Goal: Information Seeking & Learning: Find specific page/section

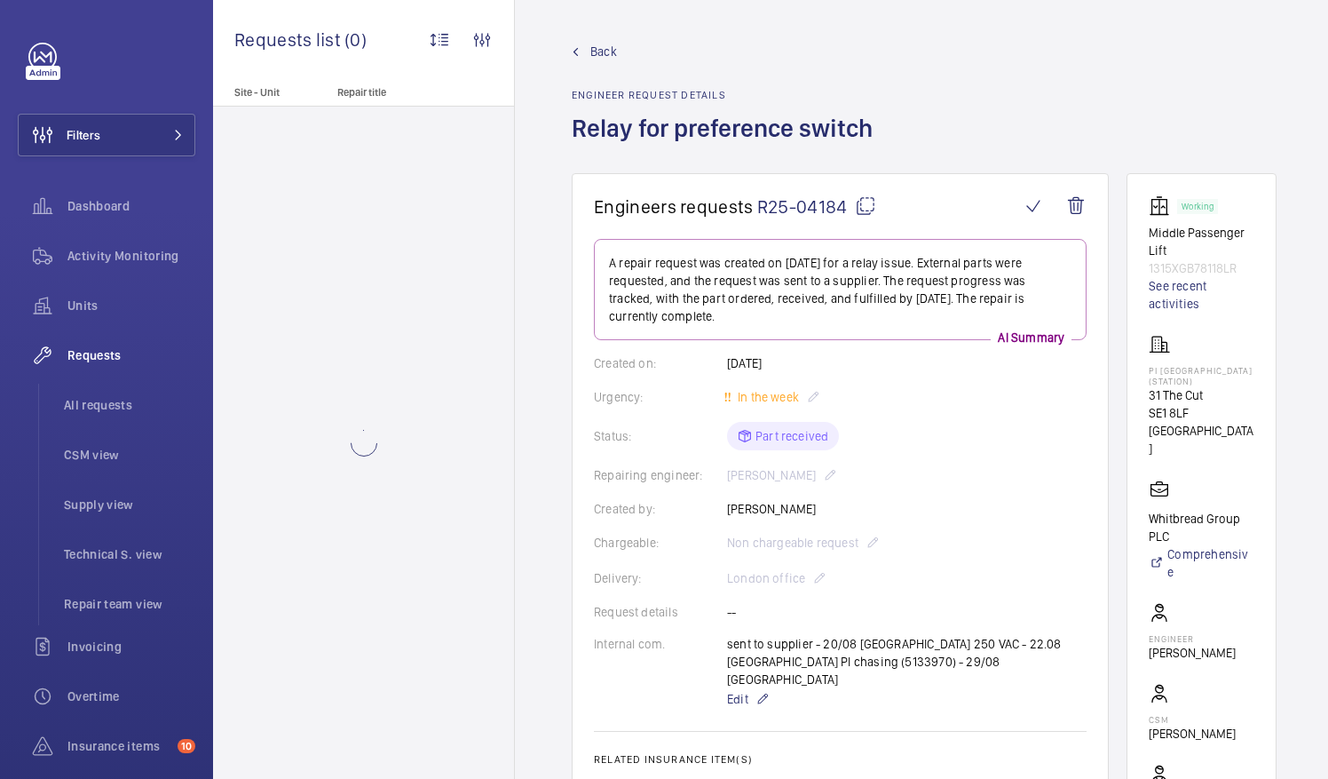
click at [866, 201] on mat-icon at bounding box center [865, 205] width 21 height 21
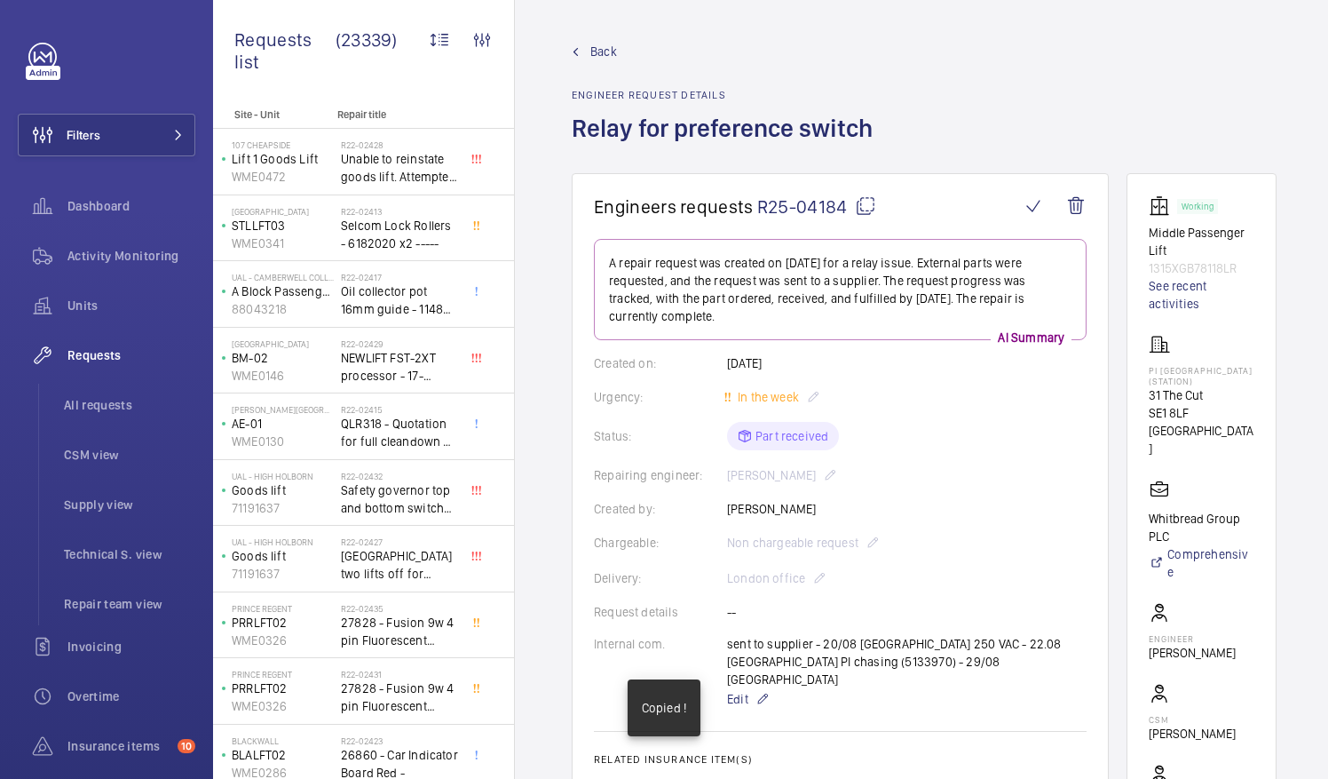
click at [866, 201] on mat-icon at bounding box center [865, 205] width 21 height 21
click at [114, 404] on span "All requests" at bounding box center [129, 405] width 131 height 18
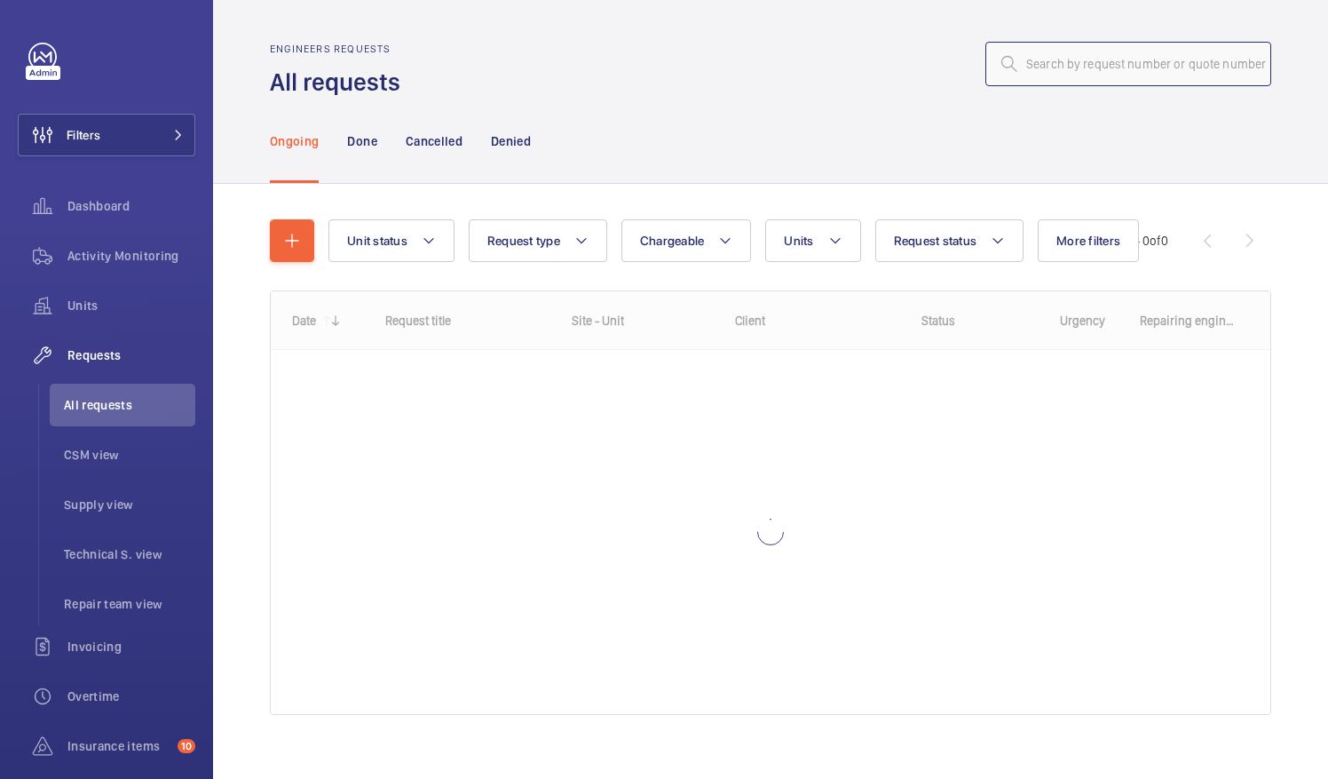
click at [1074, 64] on input "text" at bounding box center [1129, 64] width 286 height 44
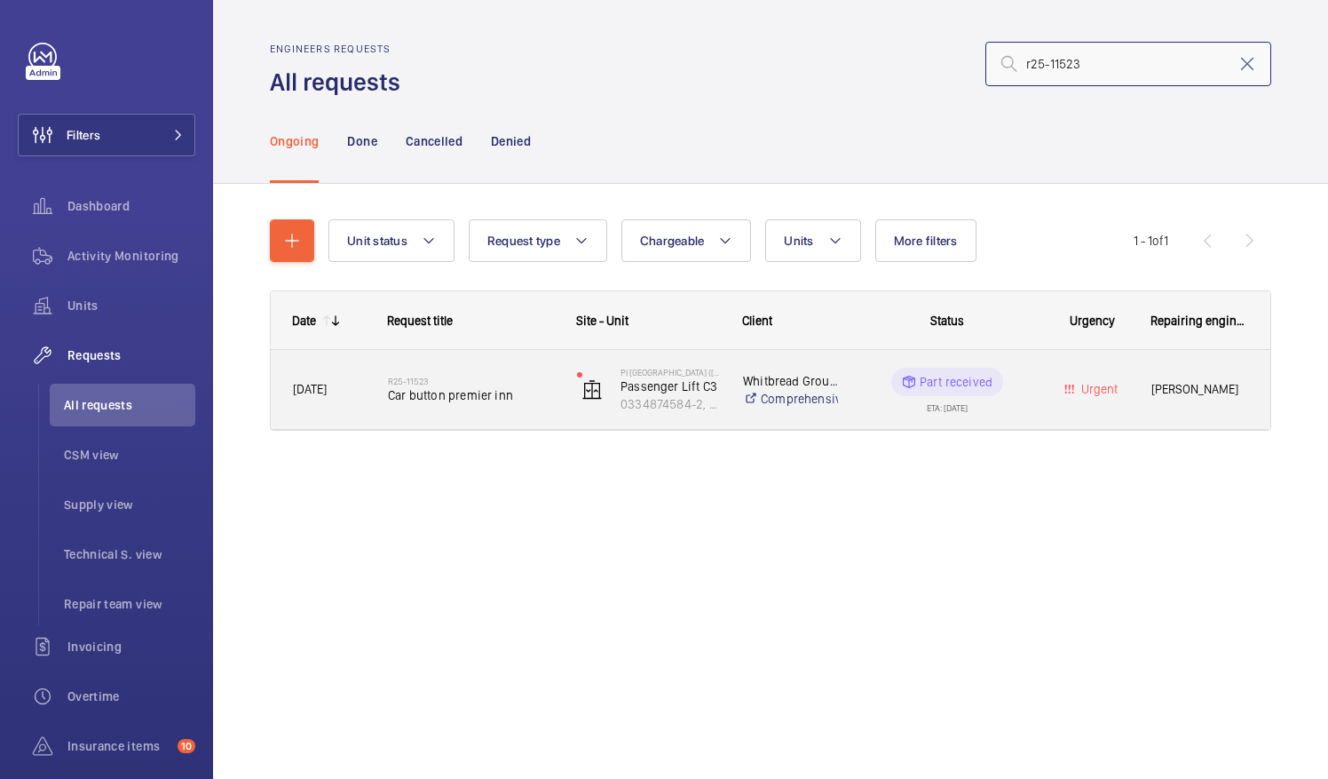
type input "r25-11523"
click at [453, 380] on h2 "R25-11523" at bounding box center [471, 381] width 166 height 11
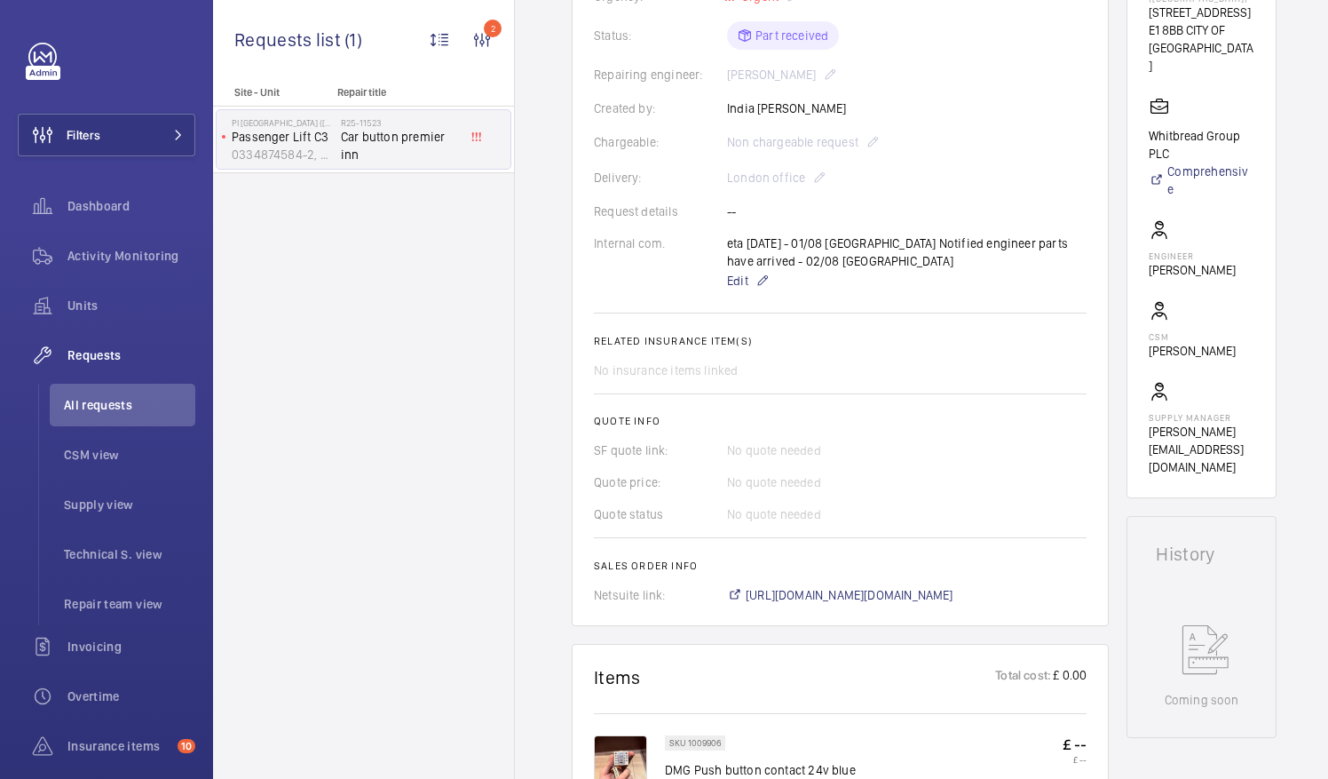
scroll to position [384, 0]
click at [888, 595] on span "https://6461500.app.netsuite.com/app/accounting/transactions/salesord.nl?id=296…" at bounding box center [850, 594] width 208 height 18
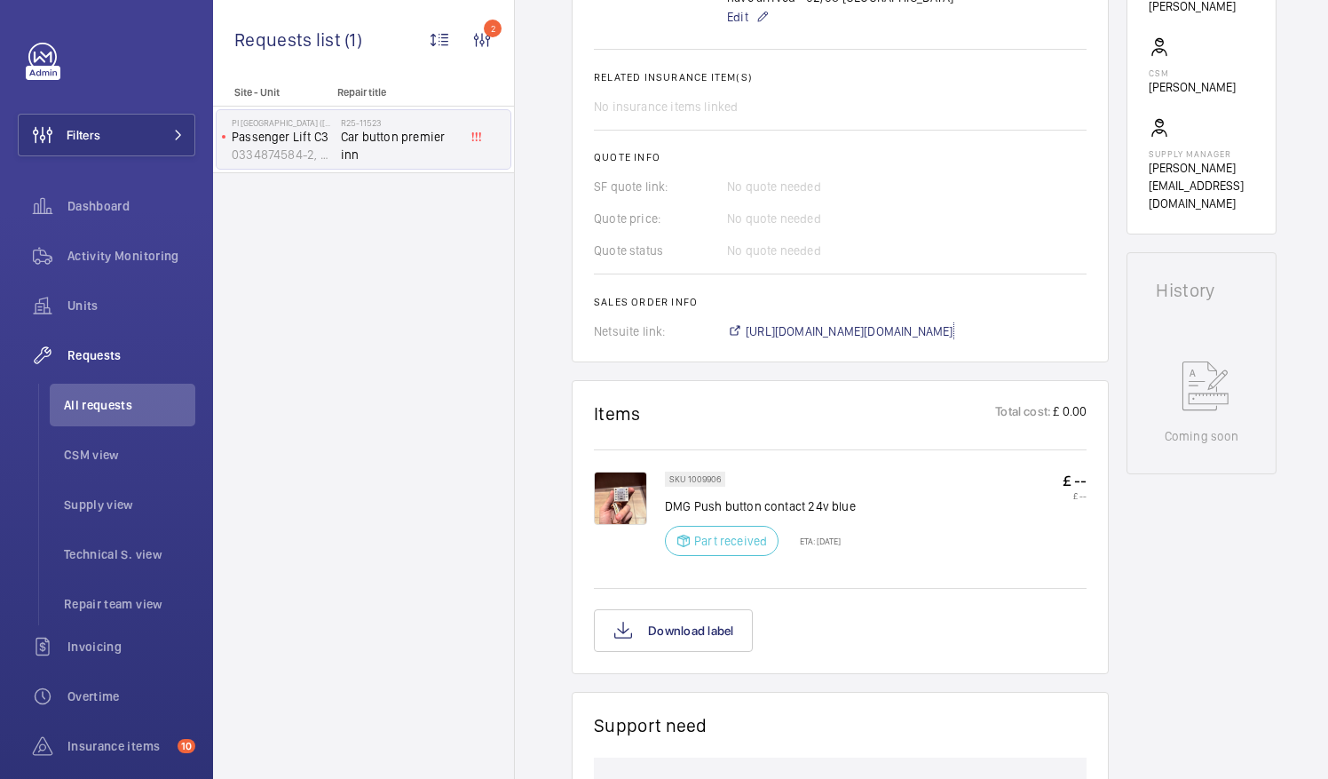
scroll to position [0, 0]
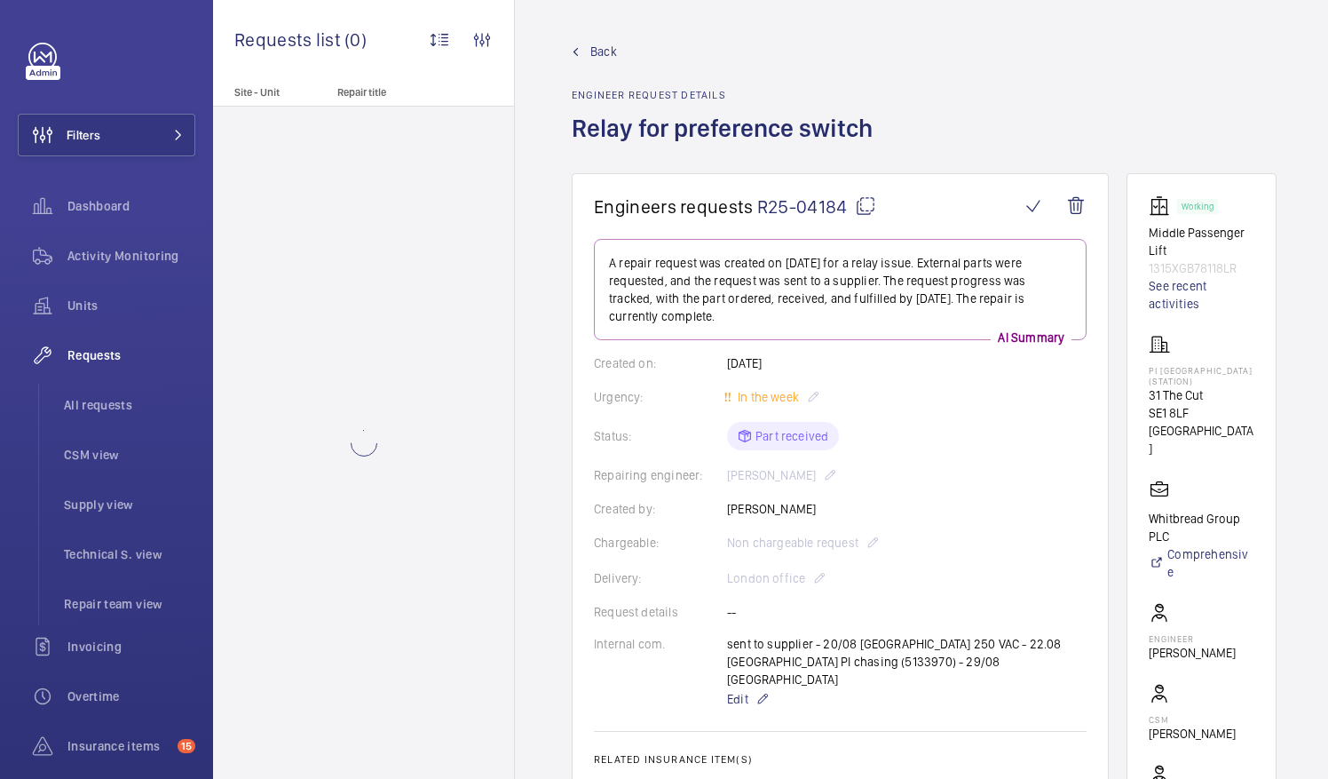
click at [861, 207] on mat-icon at bounding box center [865, 205] width 21 height 21
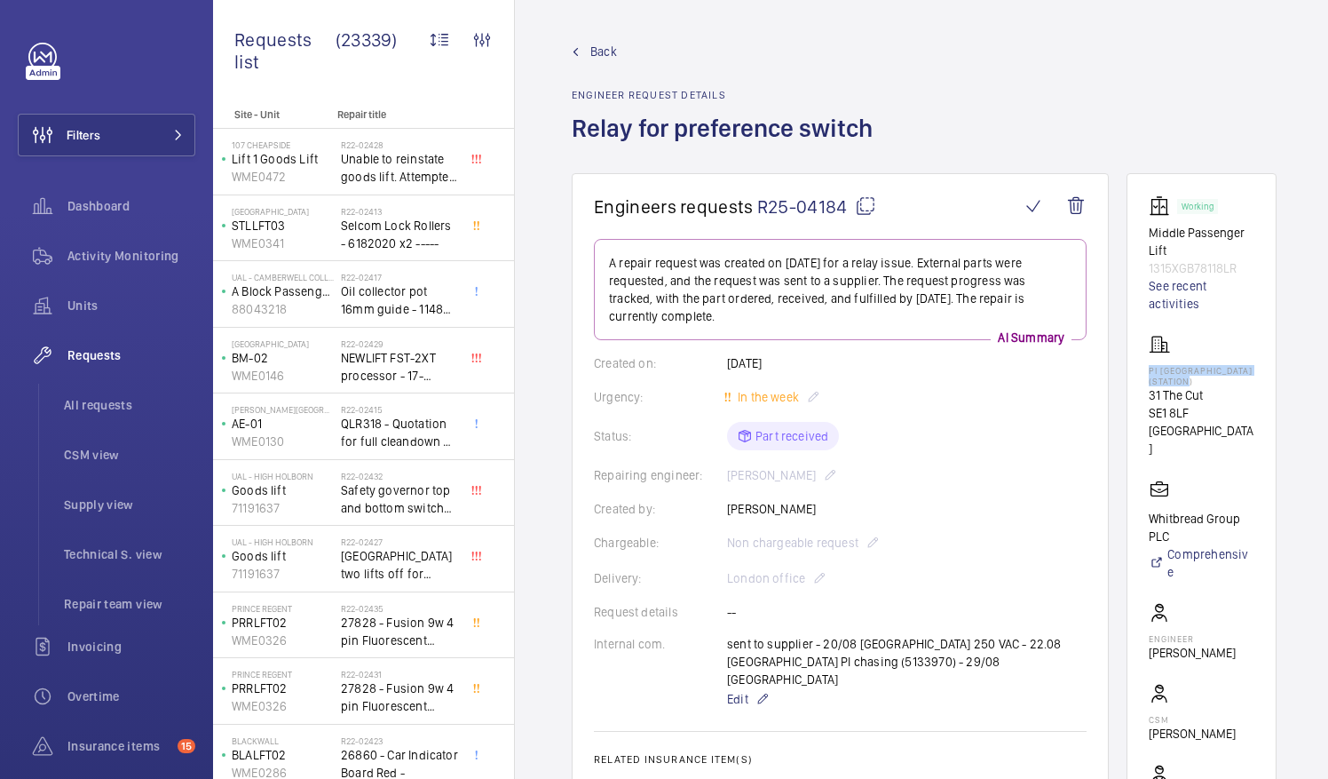
drag, startPoint x: 1170, startPoint y: 368, endPoint x: 1238, endPoint y: 389, distance: 70.8
click at [1238, 386] on p "PI [GEOGRAPHIC_DATA] (Station)" at bounding box center [1202, 375] width 106 height 21
drag, startPoint x: 1238, startPoint y: 389, endPoint x: 1199, endPoint y: 385, distance: 39.2
copy p "PI [GEOGRAPHIC_DATA] (Station)"
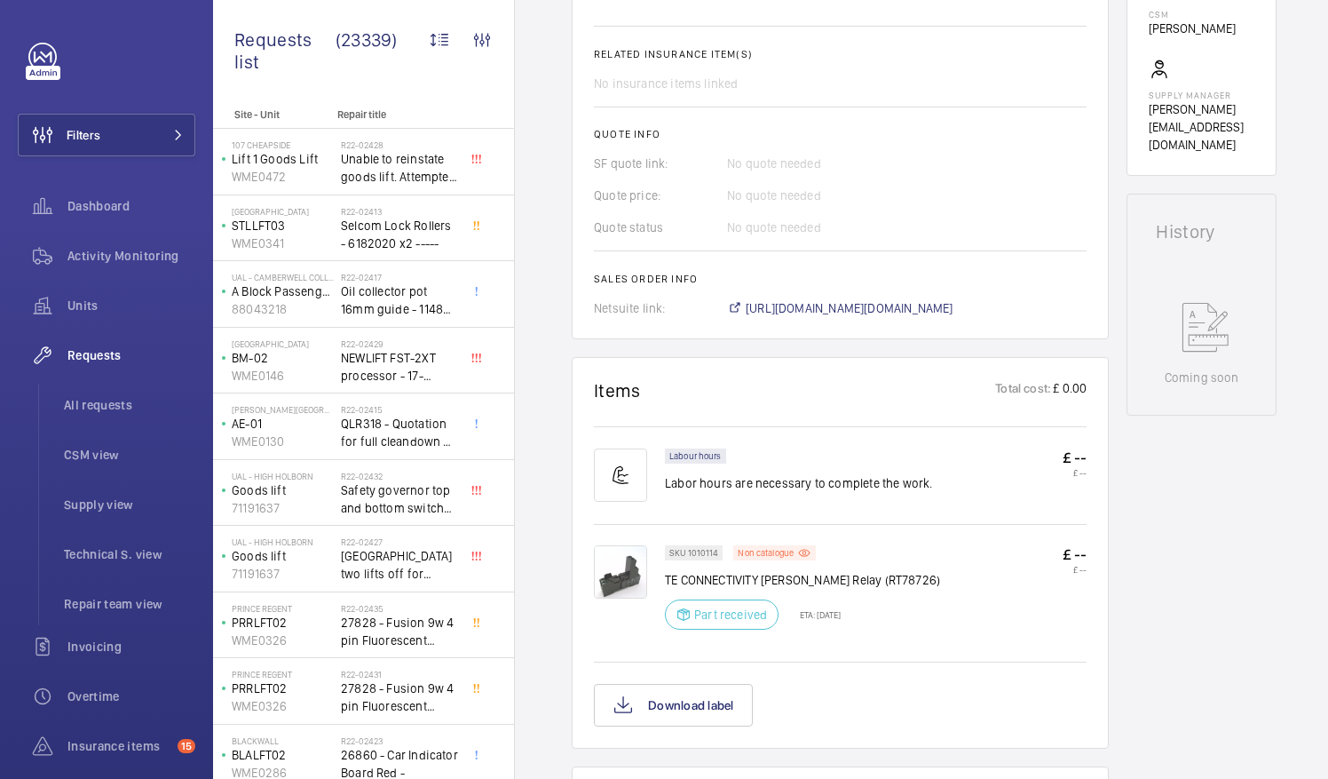
scroll to position [708, 0]
drag, startPoint x: 665, startPoint y: 535, endPoint x: 909, endPoint y: 543, distance: 244.4
click at [909, 543] on div "SKU 1010114 Non catalogue TE CONNECTIVITY [PERSON_NAME] Relay (RT78726) Part re…" at bounding box center [876, 590] width 422 height 95
drag, startPoint x: 909, startPoint y: 543, endPoint x: 888, endPoint y: 538, distance: 22.0
copy p "TE CONNECTIVITY SCHRACK Relay (RT78726)"
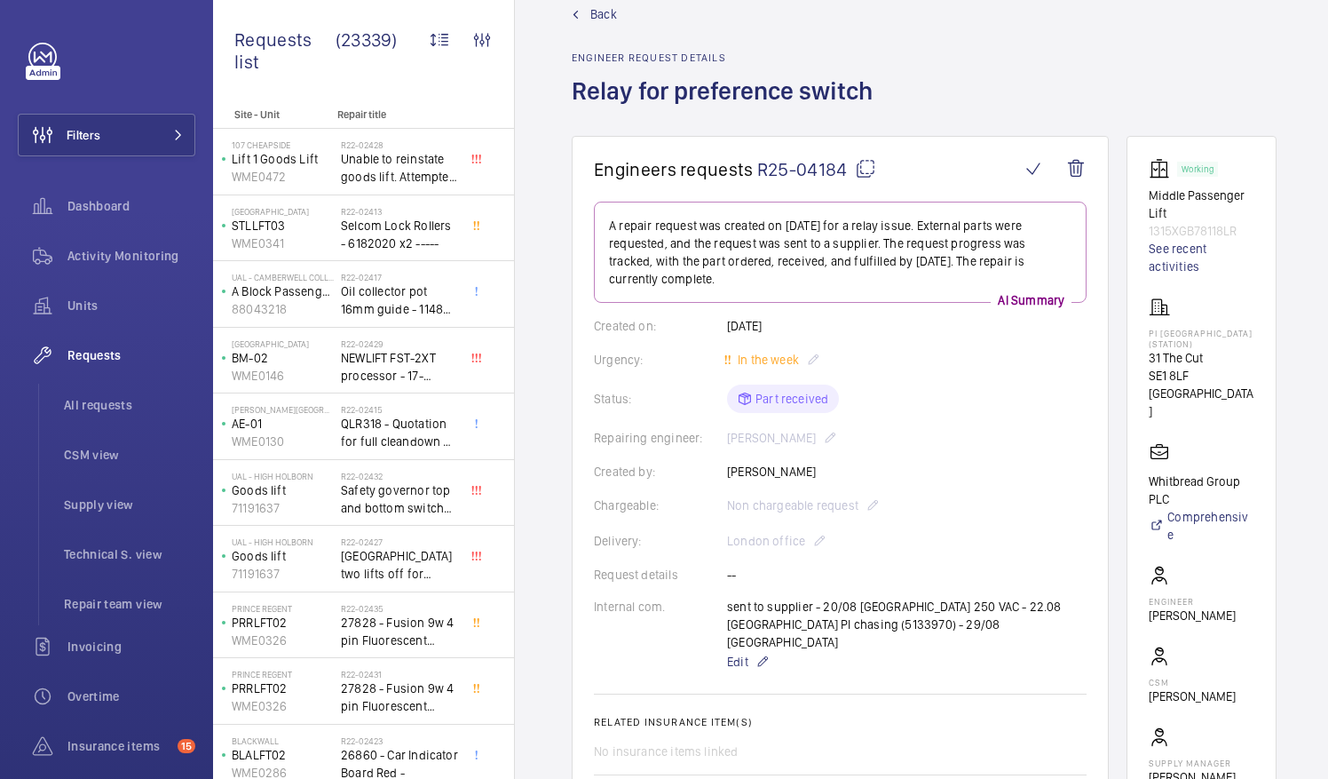
scroll to position [0, 0]
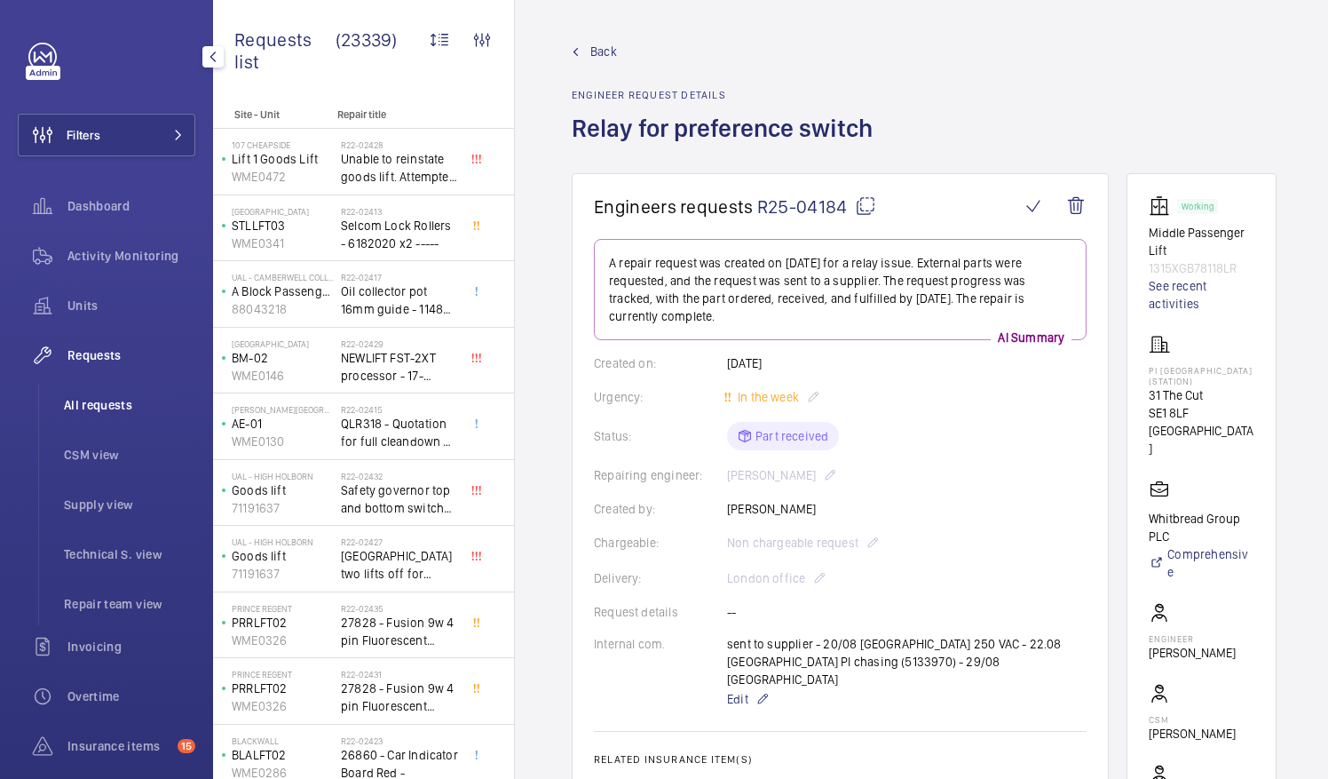
click at [128, 401] on span "All requests" at bounding box center [129, 405] width 131 height 18
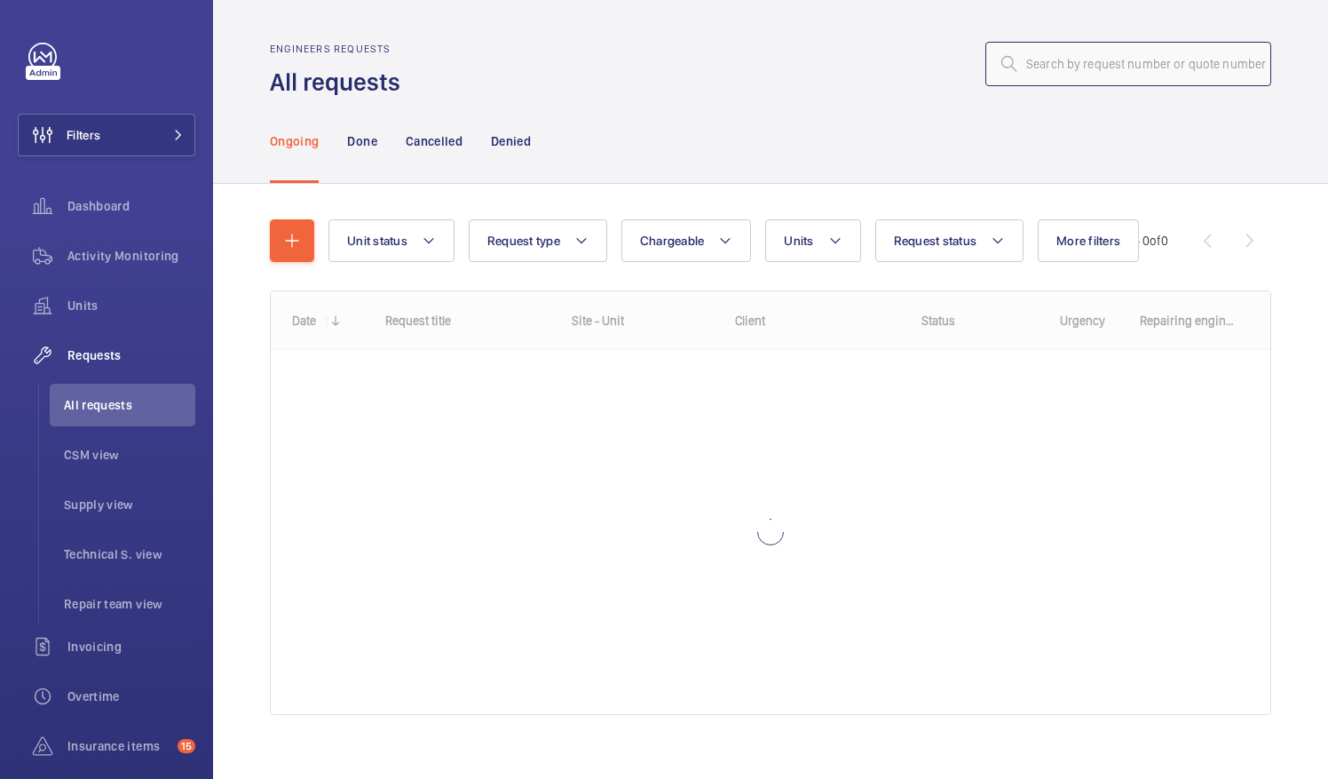
click at [1045, 69] on input "text" at bounding box center [1129, 64] width 286 height 44
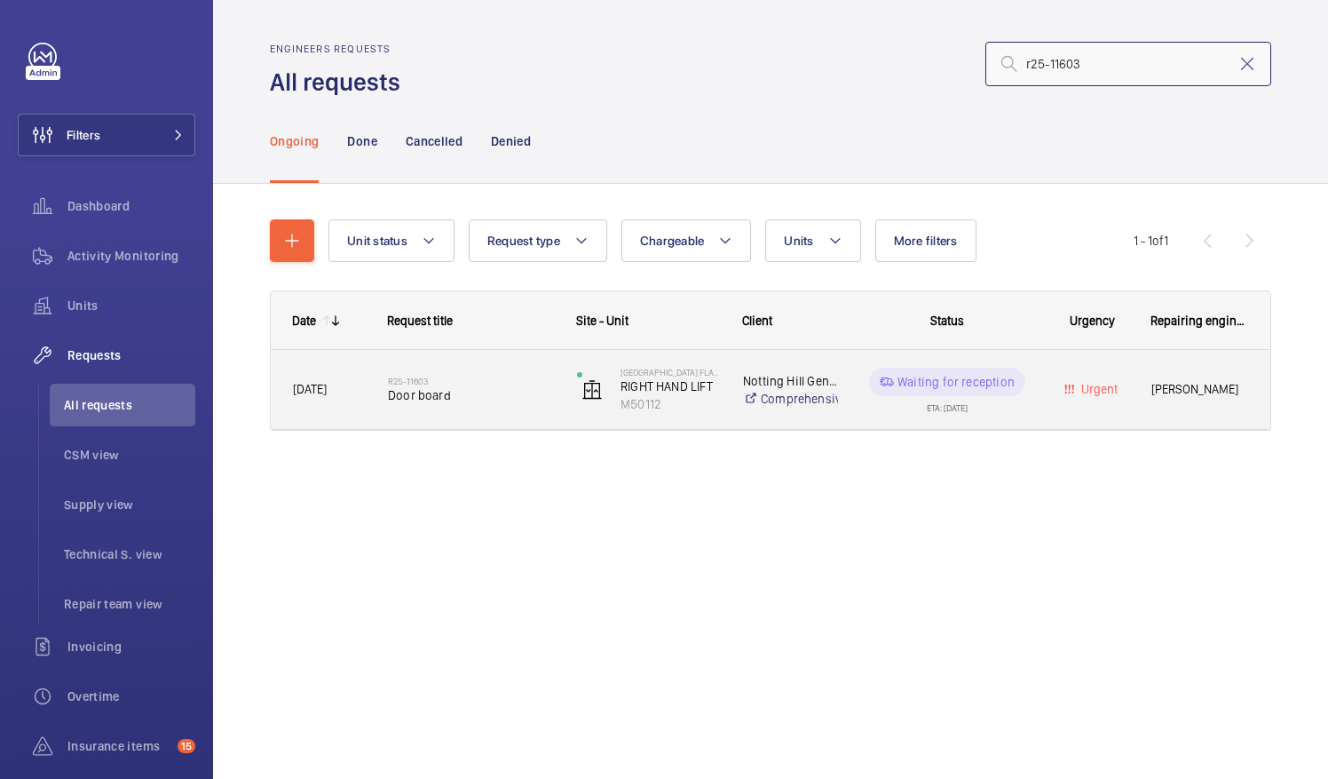
type input "r25-11603"
click at [506, 398] on span "Door board" at bounding box center [471, 395] width 166 height 18
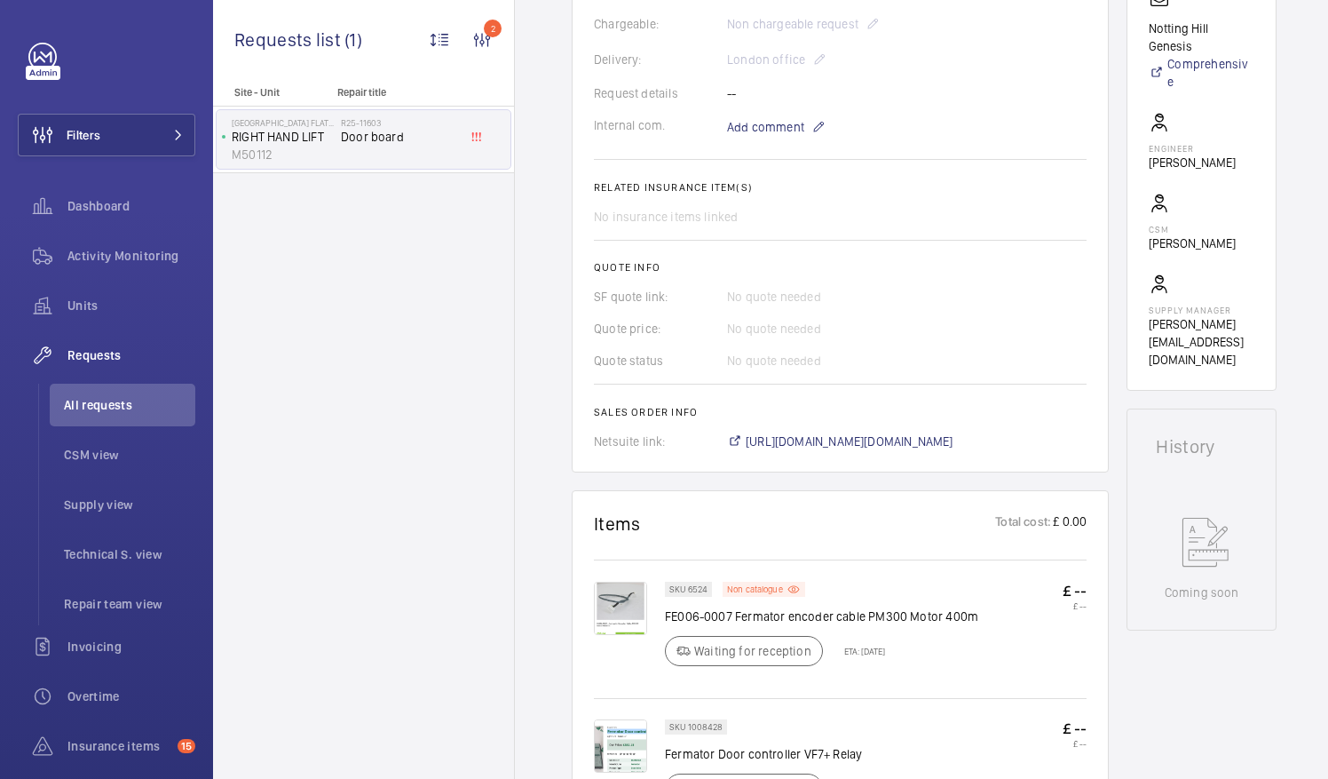
scroll to position [502, 0]
click at [853, 435] on span "https://6461500.app.netsuite.com/app/accounting/transactions/salesord.nl?id=297…" at bounding box center [850, 441] width 208 height 18
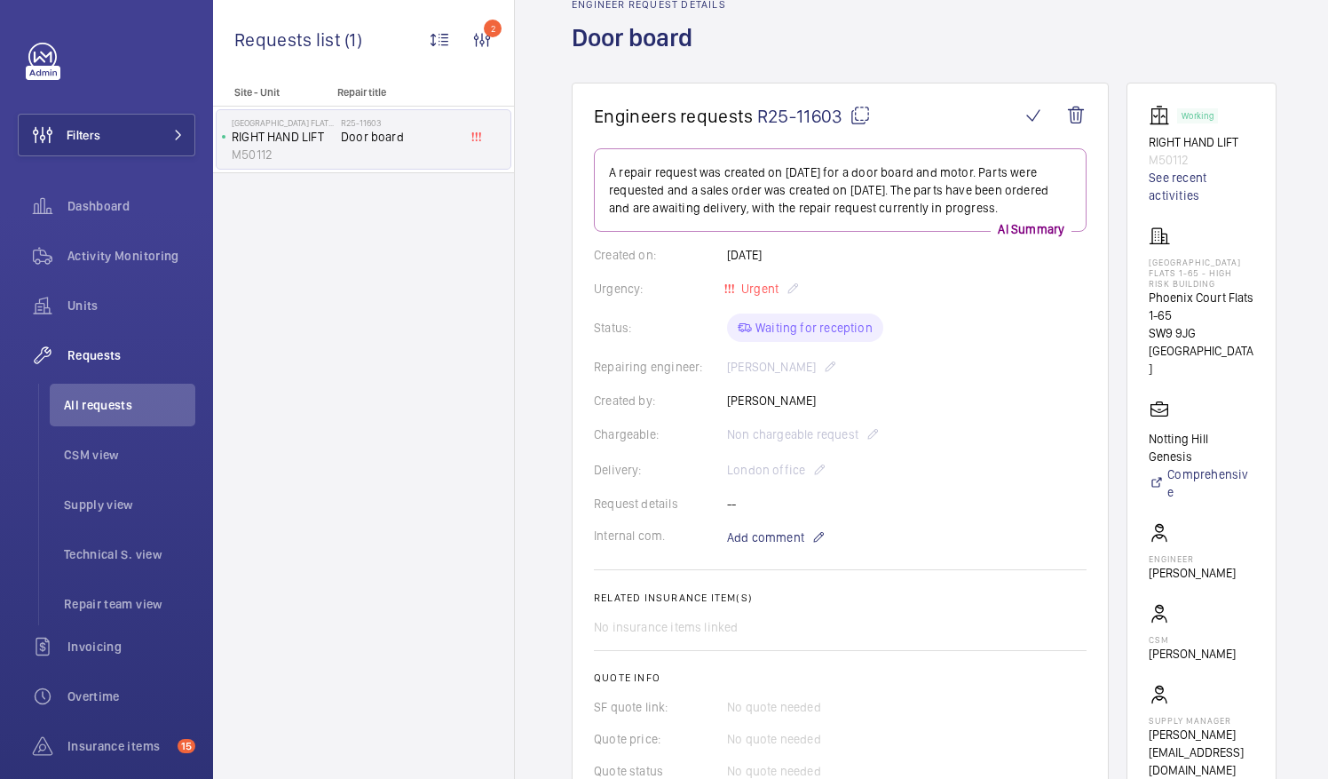
scroll to position [88, 0]
click at [861, 112] on mat-icon at bounding box center [860, 117] width 21 height 21
drag, startPoint x: 1170, startPoint y: 263, endPoint x: 1249, endPoint y: 263, distance: 78.1
click at [1249, 263] on p "Phoenix Court Flats 1-65 - High Risk Building" at bounding box center [1202, 275] width 106 height 32
drag, startPoint x: 1249, startPoint y: 263, endPoint x: 1213, endPoint y: 264, distance: 35.5
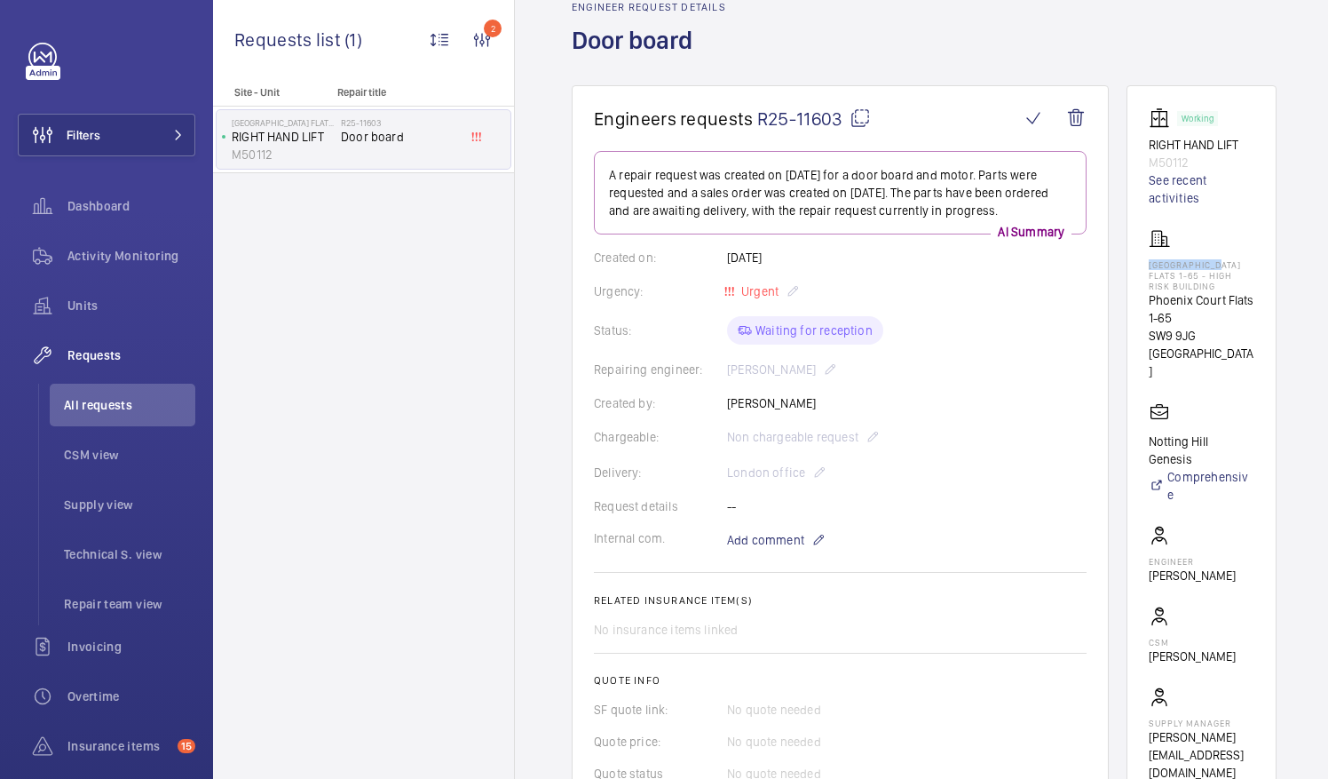
copy p "Phoenix Court"
drag, startPoint x: 1170, startPoint y: 534, endPoint x: 1259, endPoint y: 533, distance: 88.8
click at [1255, 533] on wm-front-card-body "Working RIGHT HAND LIFT M50112 See recent activities Phoenix Court Flats 1-65 -…" at bounding box center [1202, 444] width 106 height 674
drag, startPoint x: 1259, startPoint y: 533, endPoint x: 1227, endPoint y: 535, distance: 32.0
copy p "Luke Robinson"
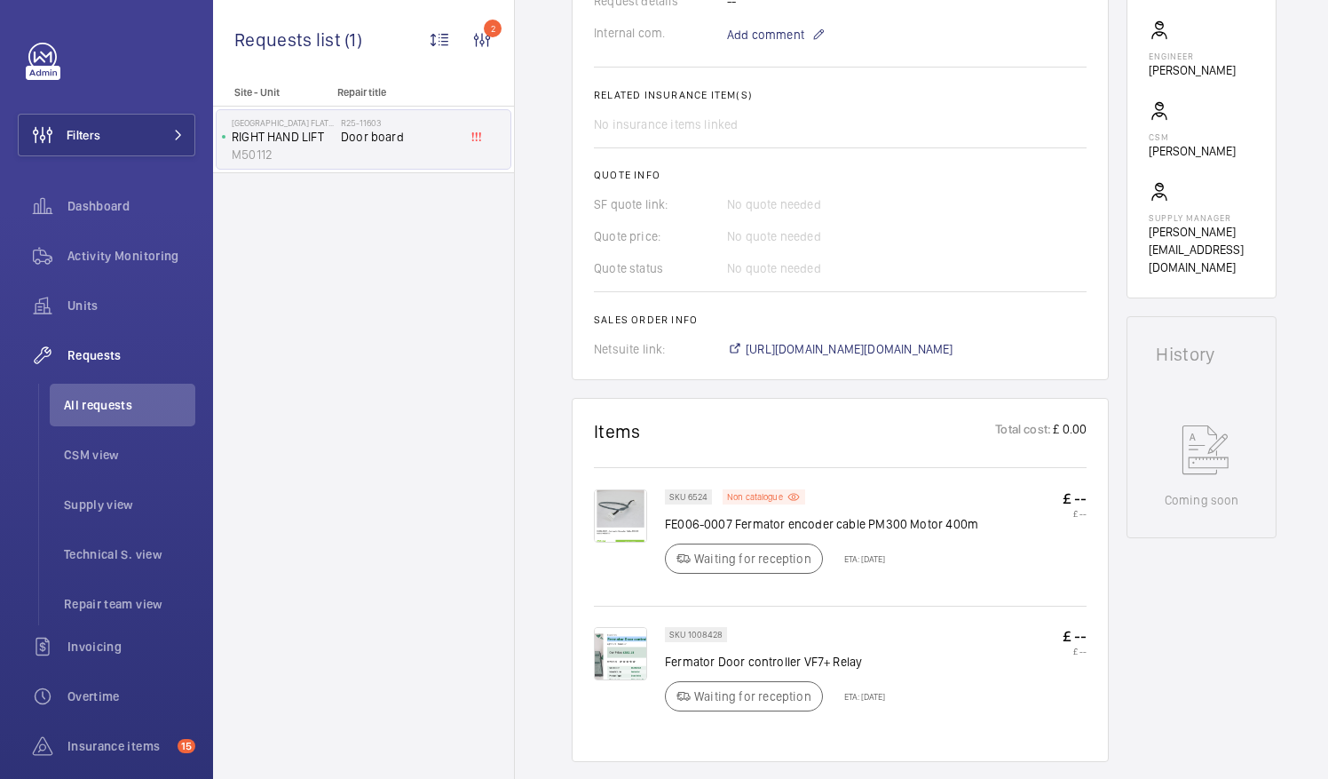
scroll to position [742, 0]
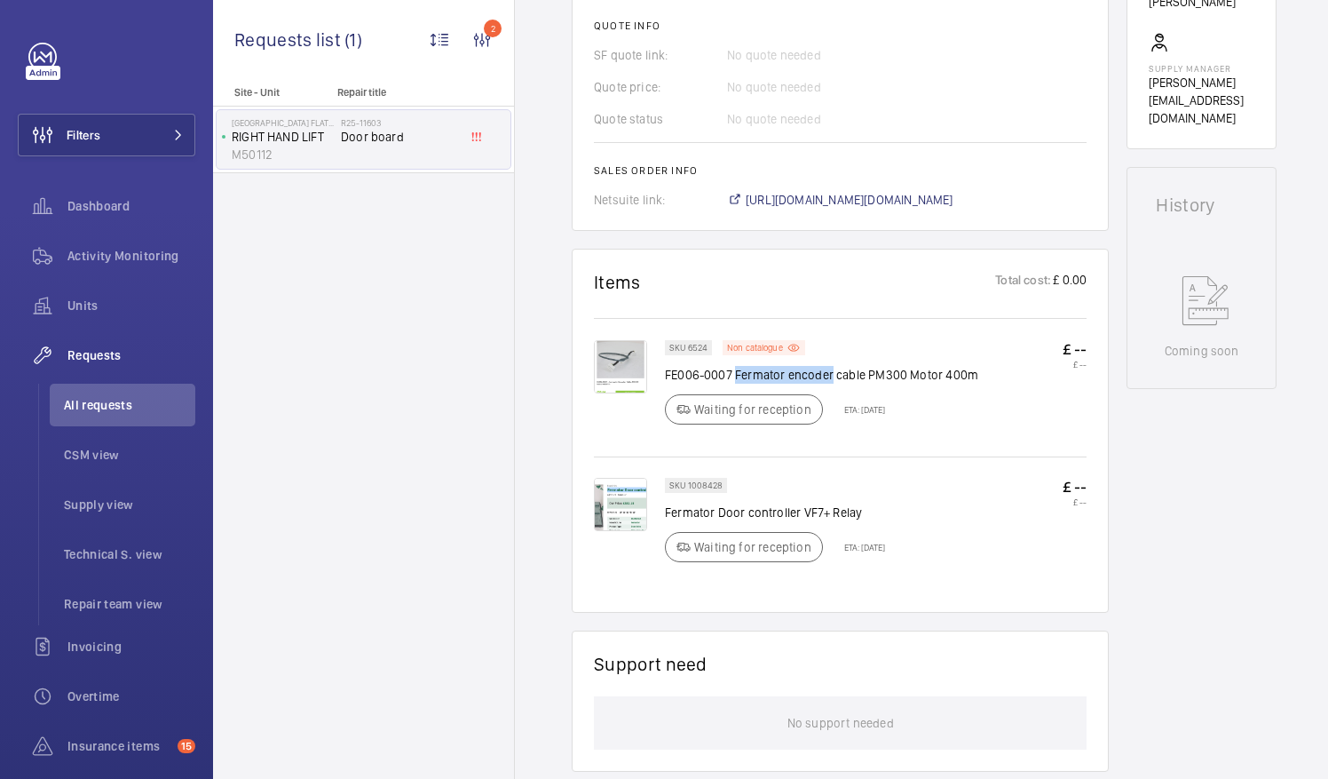
drag, startPoint x: 734, startPoint y: 371, endPoint x: 829, endPoint y: 377, distance: 96.1
click at [829, 377] on p "FE006-0007 Fermator encoder cable PM300 Motor 400m" at bounding box center [821, 375] width 313 height 18
drag, startPoint x: 829, startPoint y: 377, endPoint x: 813, endPoint y: 375, distance: 16.1
copy p "Fermator encoder"
drag, startPoint x: 664, startPoint y: 508, endPoint x: 798, endPoint y: 513, distance: 134.2
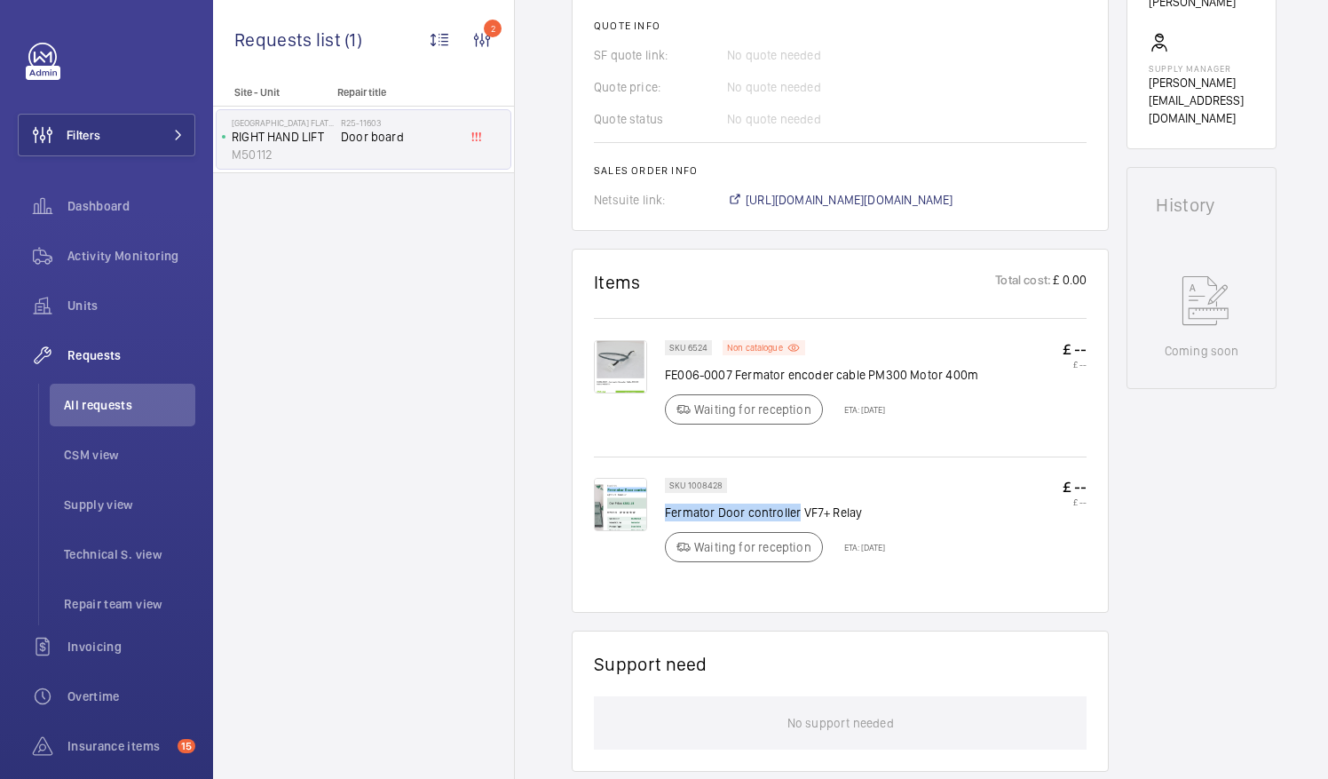
click at [798, 513] on p "Fermator Door controller VF7+ Relay" at bounding box center [775, 513] width 220 height 18
drag, startPoint x: 798, startPoint y: 513, endPoint x: 772, endPoint y: 512, distance: 26.7
copy p "Fermator Door controller"
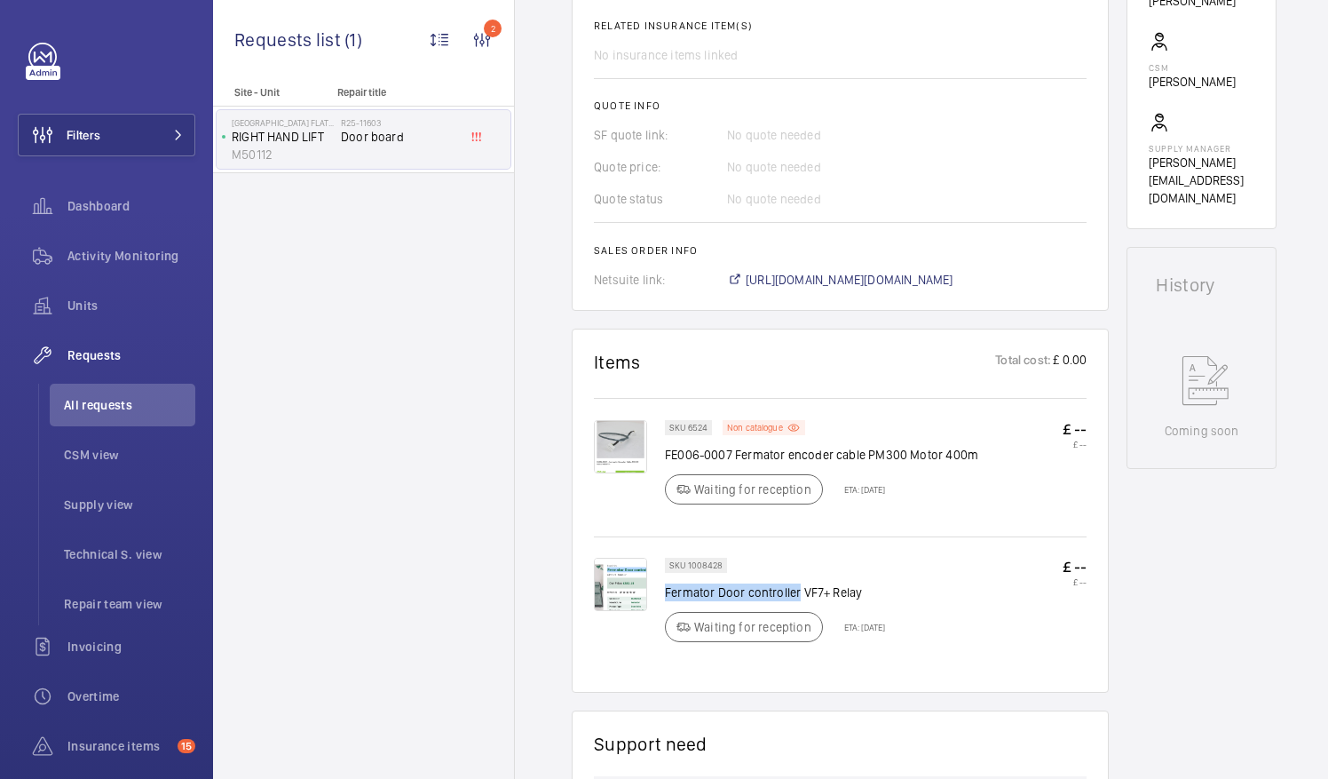
scroll to position [698, 0]
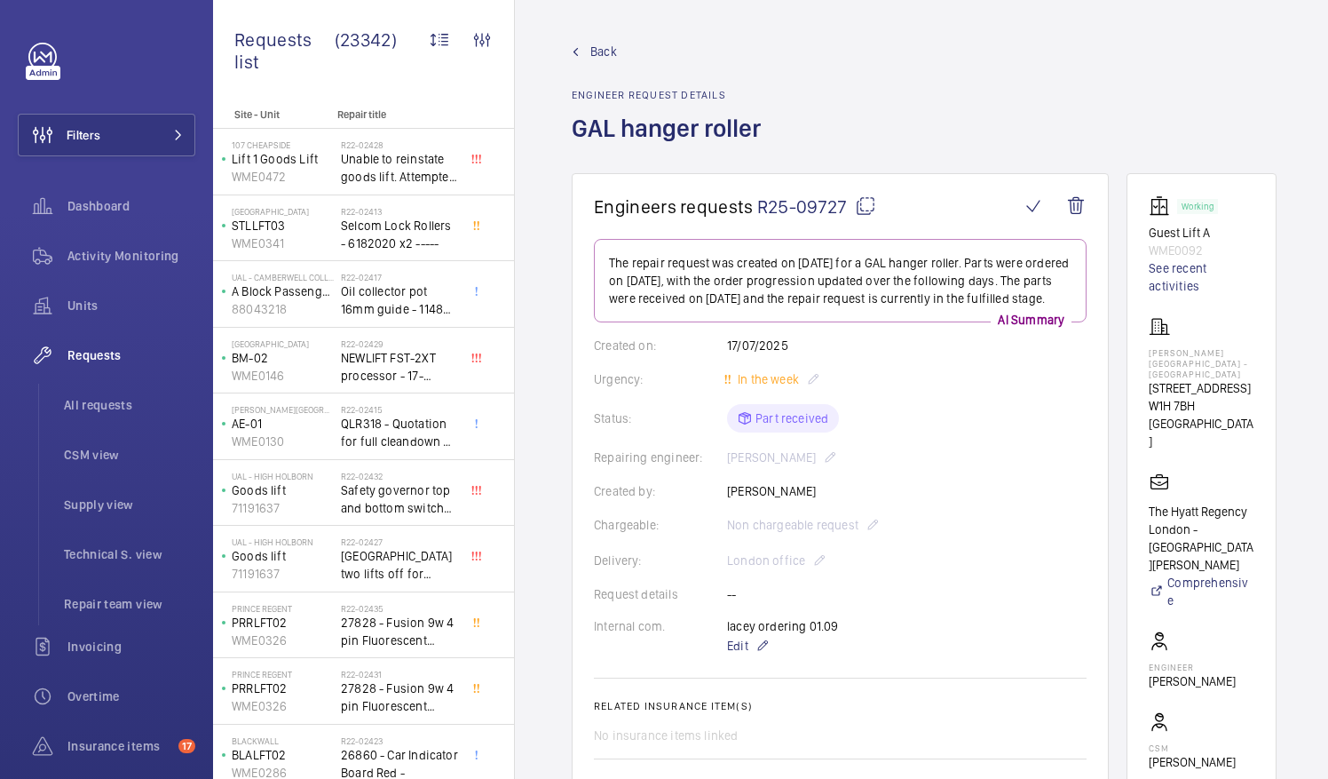
click at [863, 205] on mat-icon at bounding box center [865, 205] width 21 height 21
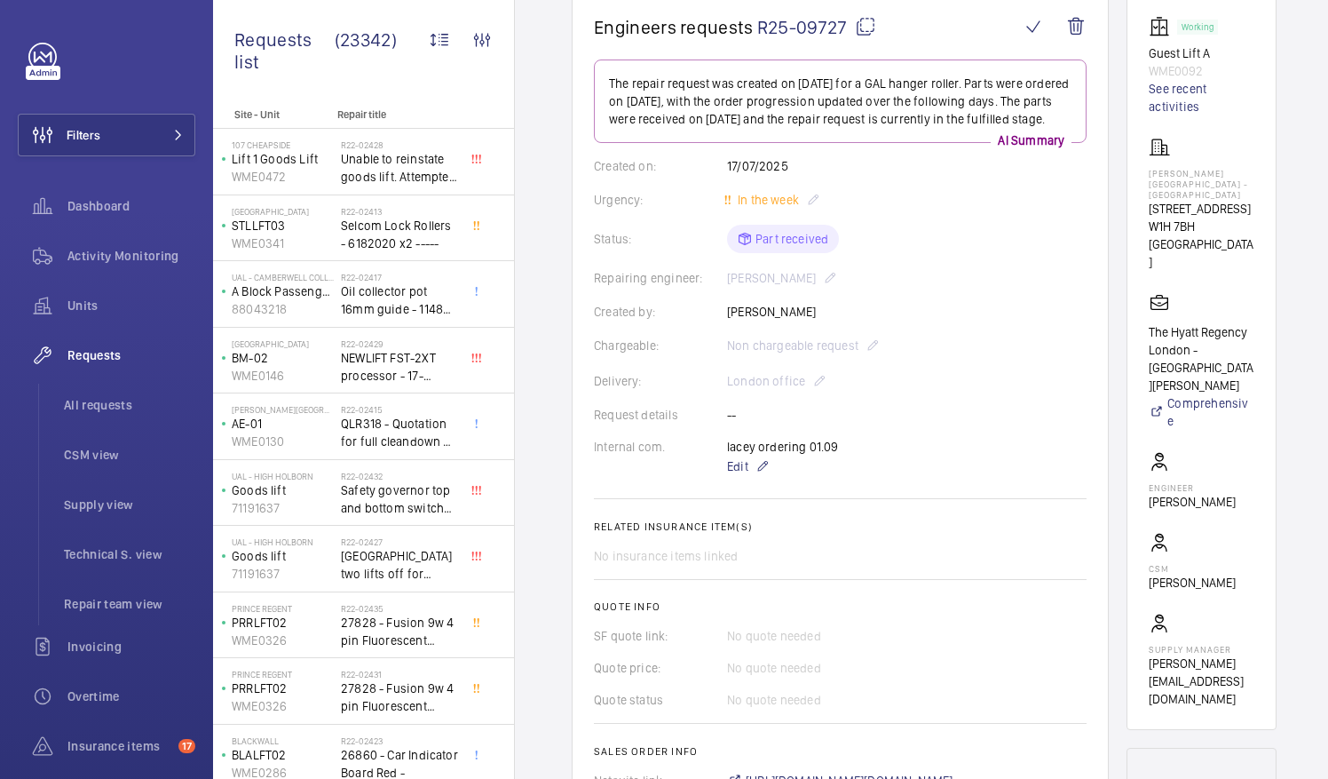
scroll to position [181, 0]
drag, startPoint x: 1170, startPoint y: 171, endPoint x: 1254, endPoint y: 166, distance: 83.6
click at [1254, 166] on p "Churchill Hotel - The Hyatt Regency London" at bounding box center [1202, 182] width 106 height 32
drag, startPoint x: 1254, startPoint y: 166, endPoint x: 1220, endPoint y: 167, distance: 33.8
copy p "Churchill Hotel"
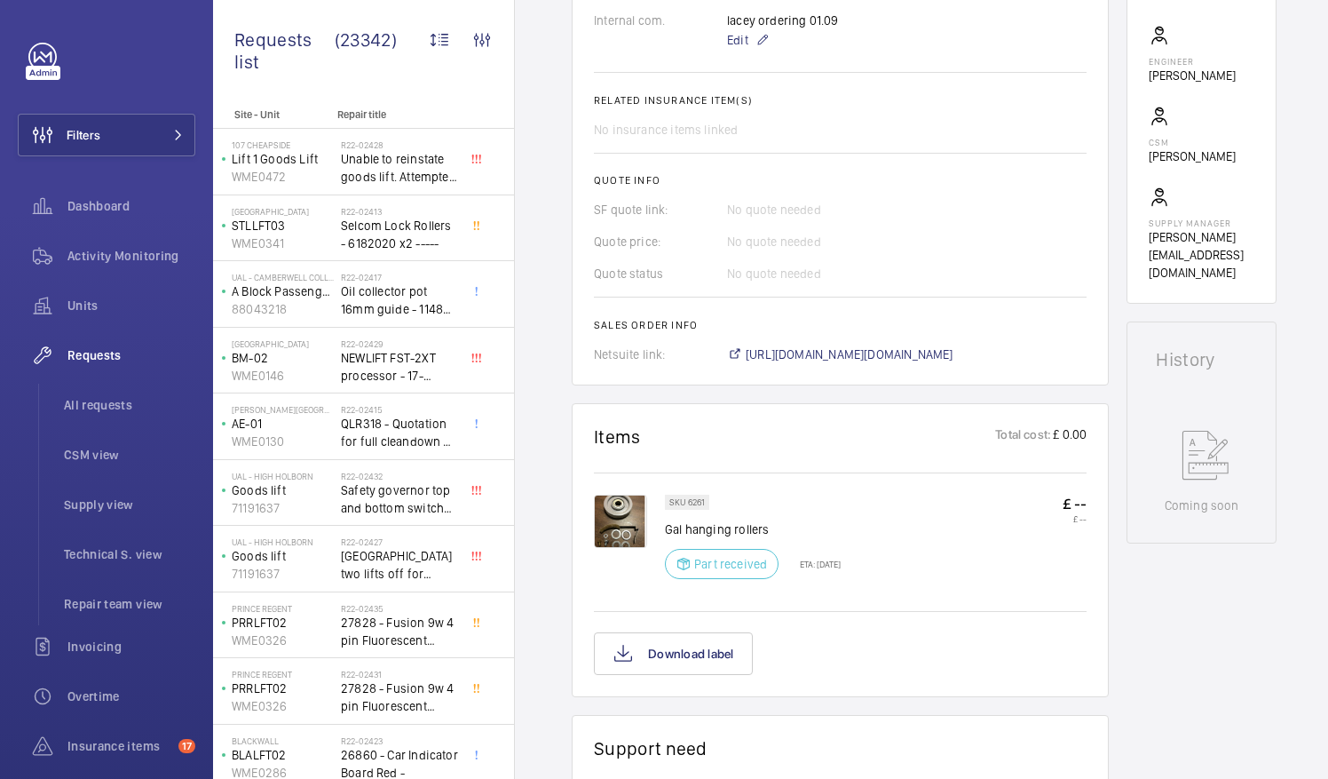
scroll to position [607, 0]
drag, startPoint x: 664, startPoint y: 524, endPoint x: 773, endPoint y: 527, distance: 109.3
click at [773, 527] on div "SKU 6261 Gal hanging rollers Part received ETA: 2 Sept 2025 £ -- £ --" at bounding box center [840, 549] width 493 height 113
click at [776, 522] on p "Gal hanging rollers" at bounding box center [753, 528] width 176 height 18
click at [803, 531] on p "Gal hanging rollers" at bounding box center [753, 528] width 176 height 18
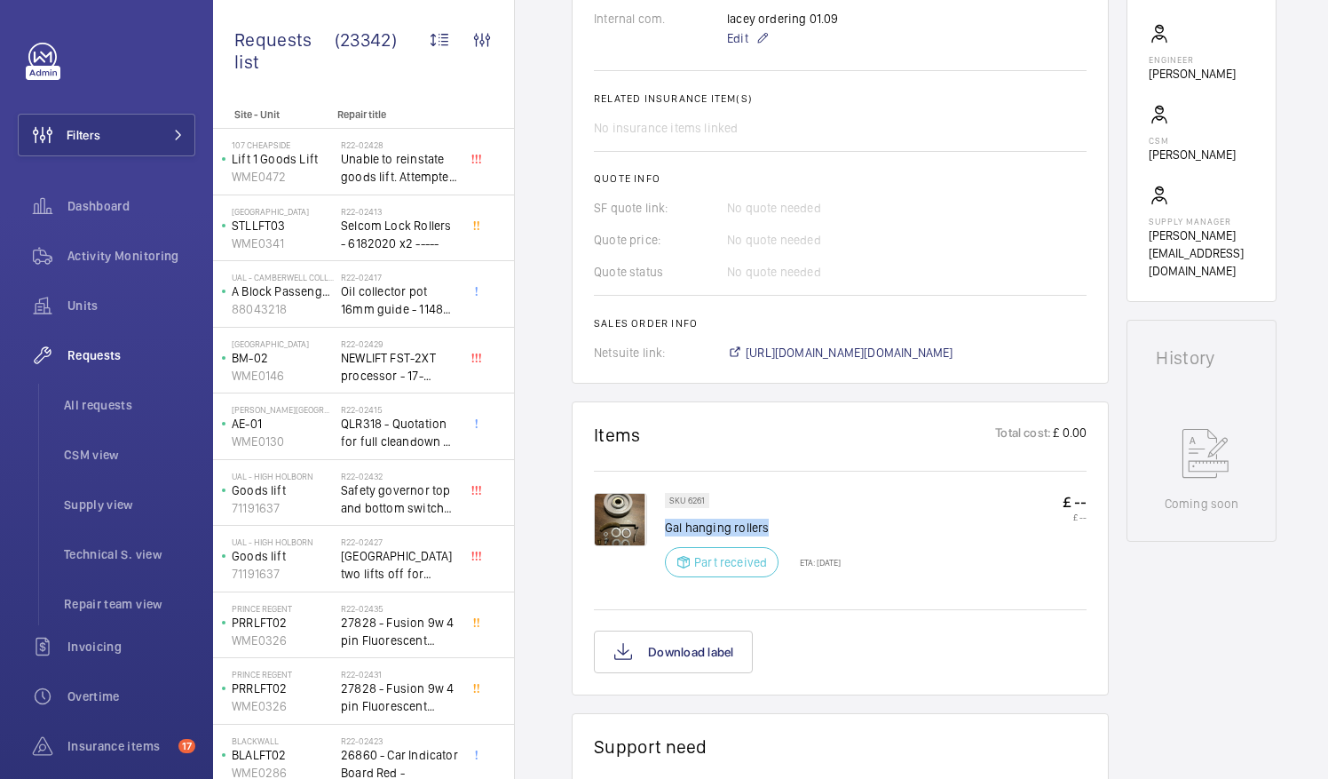
drag, startPoint x: 665, startPoint y: 520, endPoint x: 765, endPoint y: 524, distance: 100.4
click at [765, 524] on p "Gal hanging rollers" at bounding box center [753, 528] width 176 height 18
drag, startPoint x: 765, startPoint y: 524, endPoint x: 746, endPoint y: 523, distance: 19.6
copy p "Gal hanging rollers"
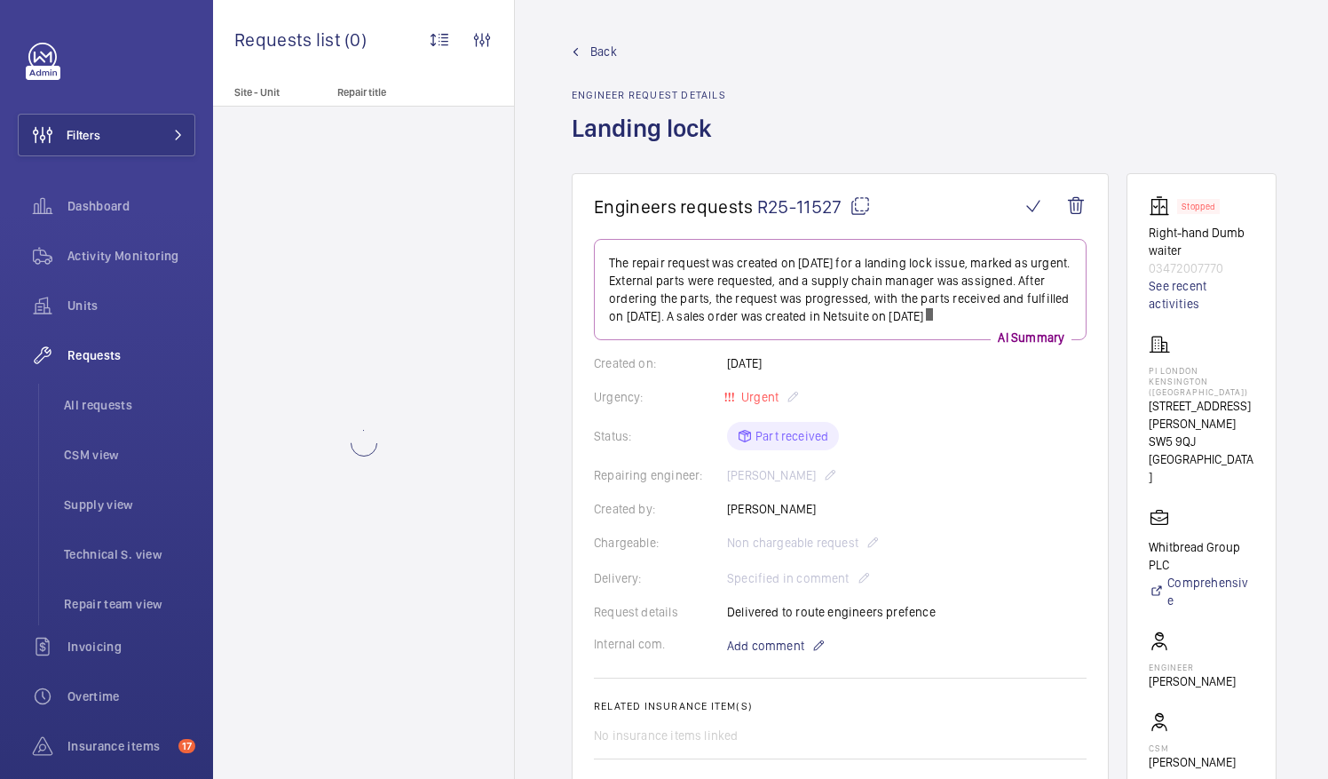
click at [853, 205] on mat-icon at bounding box center [860, 205] width 21 height 21
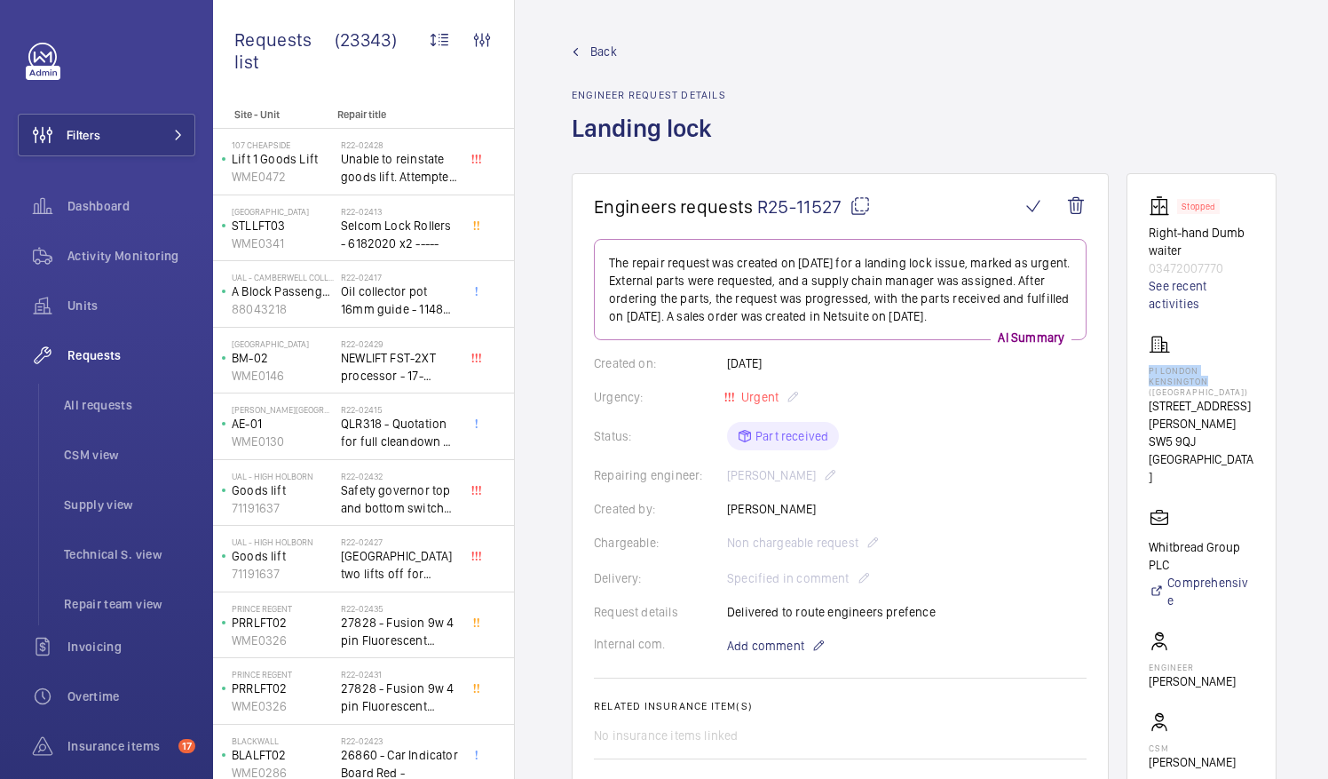
drag, startPoint x: 1169, startPoint y: 364, endPoint x: 1225, endPoint y: 375, distance: 57.8
click at [1225, 375] on p "PI London Kensington (Olympia)" at bounding box center [1202, 381] width 106 height 32
drag, startPoint x: 1225, startPoint y: 375, endPoint x: 1203, endPoint y: 375, distance: 22.2
copy p "PI London Kensington"
drag, startPoint x: 1171, startPoint y: 660, endPoint x: 1233, endPoint y: 664, distance: 62.3
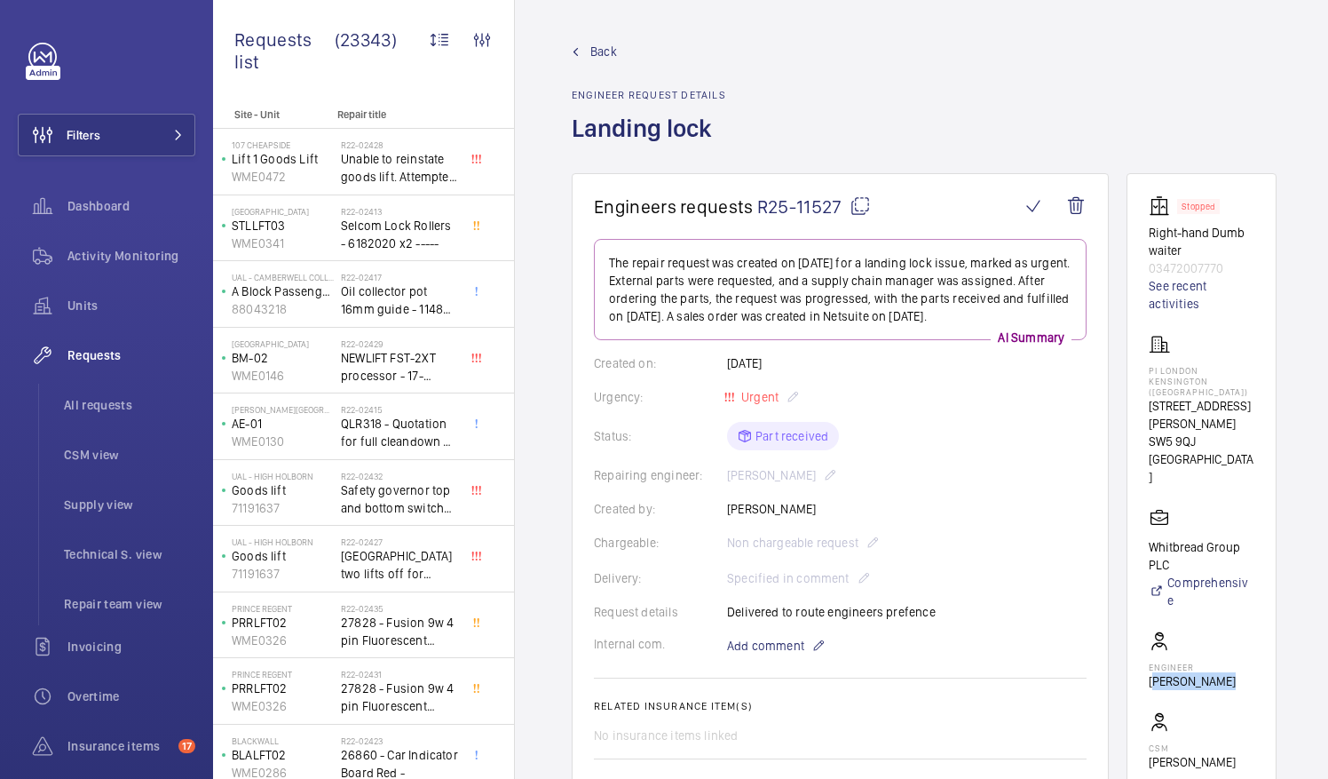
click at [1233, 664] on wm-front-card-body "Stopped Right-hand Dumb waiter 03472007770 See recent activities PI London Kens…" at bounding box center [1202, 541] width 106 height 692
drag, startPoint x: 1233, startPoint y: 664, endPoint x: 1218, endPoint y: 665, distance: 15.1
copy p "Daniel Bliss"
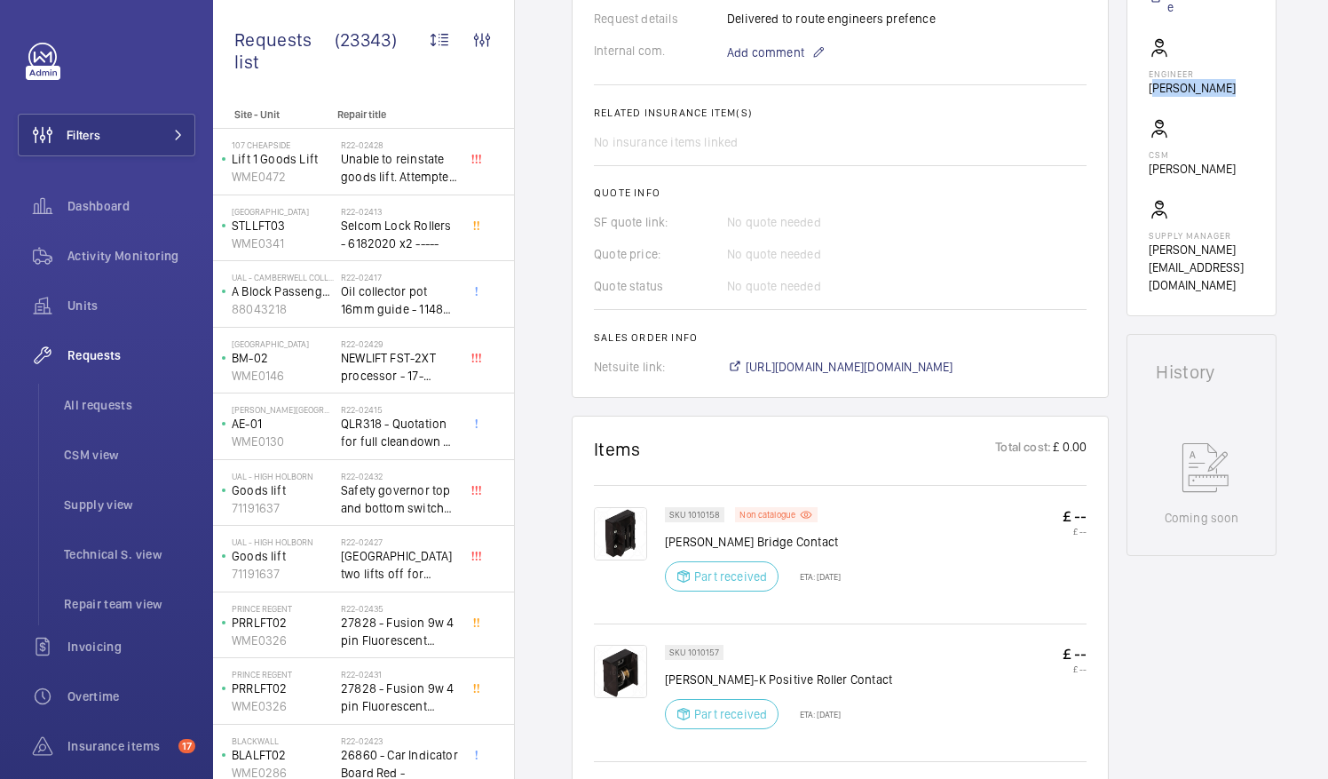
scroll to position [616, 0]
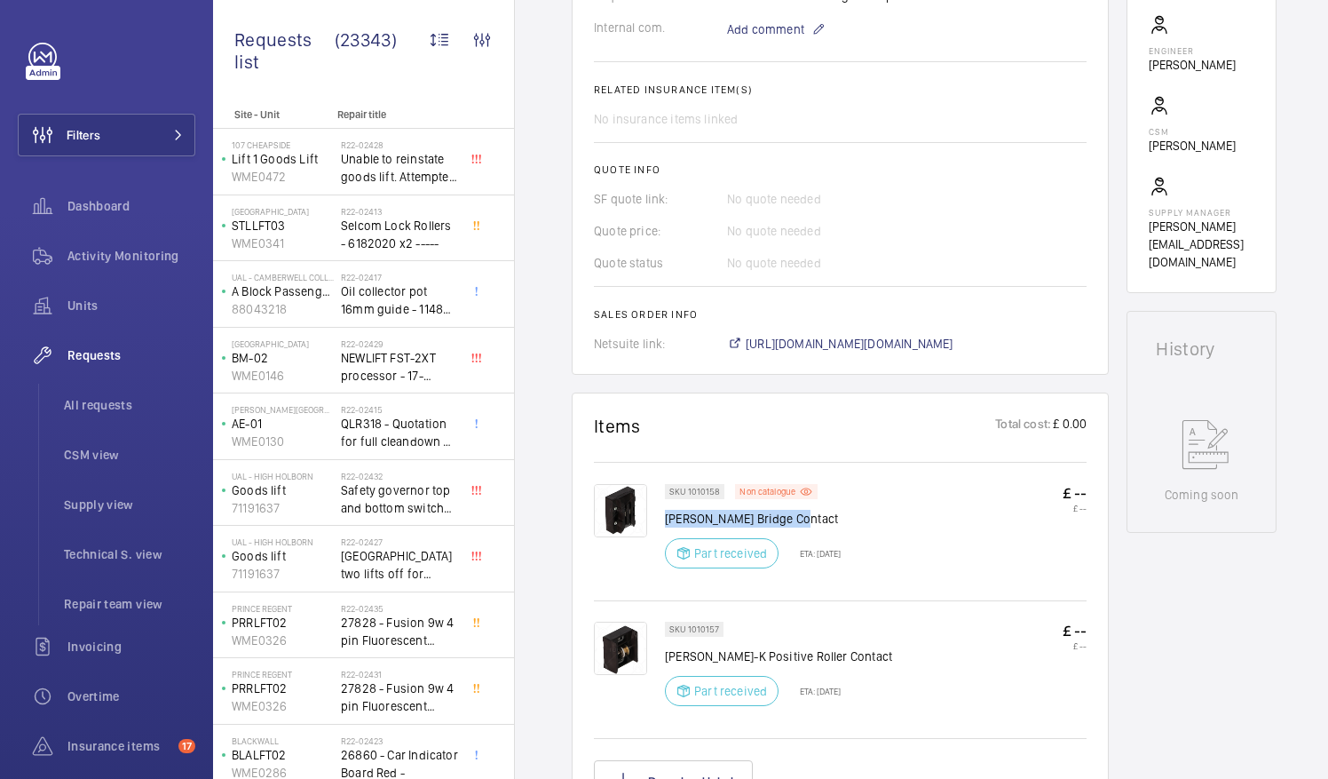
drag, startPoint x: 667, startPoint y: 518, endPoint x: 797, endPoint y: 519, distance: 130.5
click at [797, 519] on p "Kronenberg RZ Bridge Contact" at bounding box center [753, 519] width 176 height 18
drag, startPoint x: 797, startPoint y: 519, endPoint x: 895, endPoint y: 529, distance: 98.3
click at [895, 529] on div "SKU 1010158 Non catalogue Kronenberg RZ Bridge Contact Part received ETA: 4 Sep…" at bounding box center [876, 531] width 422 height 95
drag, startPoint x: 669, startPoint y: 515, endPoint x: 717, endPoint y: 527, distance: 49.5
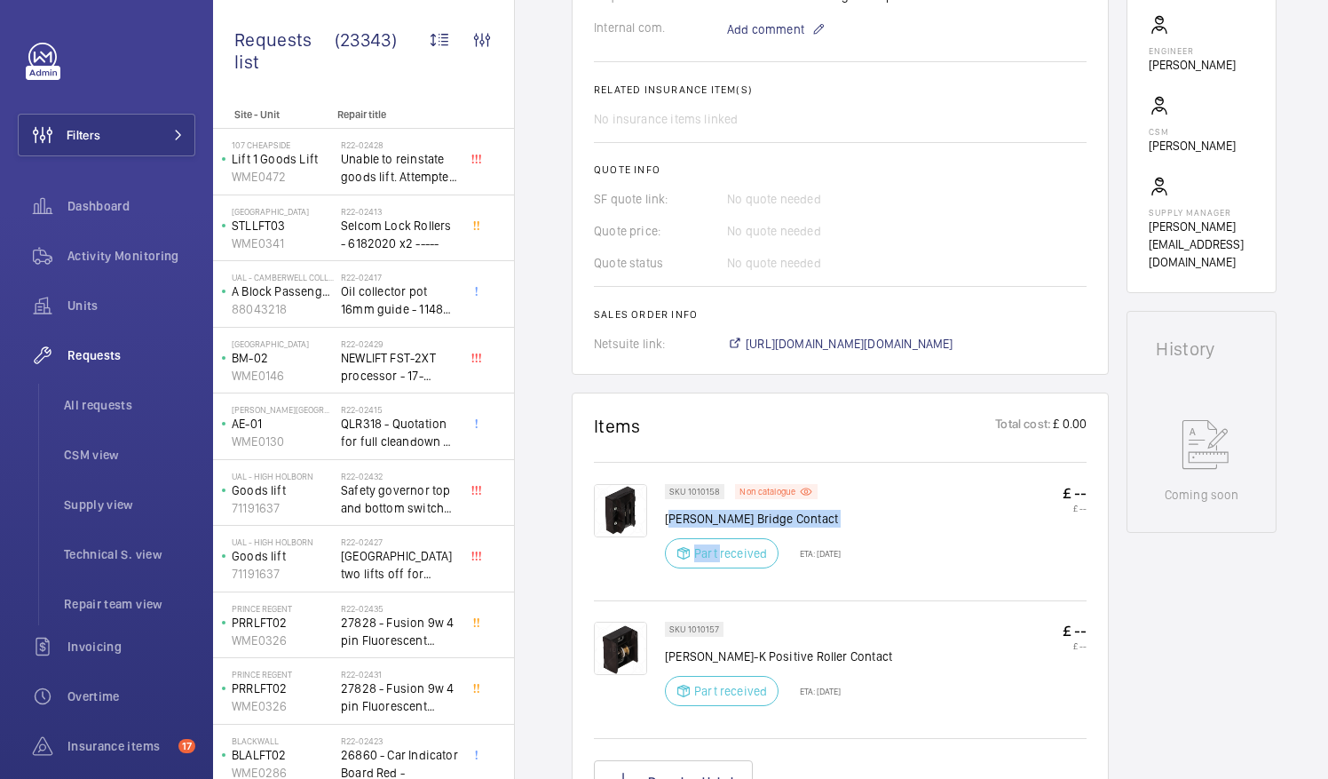
click at [717, 527] on div "SKU 1010158 Non catalogue Kronenberg RZ Bridge Contact Part received ETA: 4 Sep…" at bounding box center [753, 531] width 176 height 95
drag, startPoint x: 717, startPoint y: 527, endPoint x: 654, endPoint y: 501, distance: 67.6
click at [654, 501] on div at bounding box center [629, 531] width 71 height 95
drag, startPoint x: 667, startPoint y: 514, endPoint x: 832, endPoint y: 522, distance: 165.4
click at [832, 522] on p "Kronenberg RZ Bridge Contact" at bounding box center [753, 519] width 176 height 18
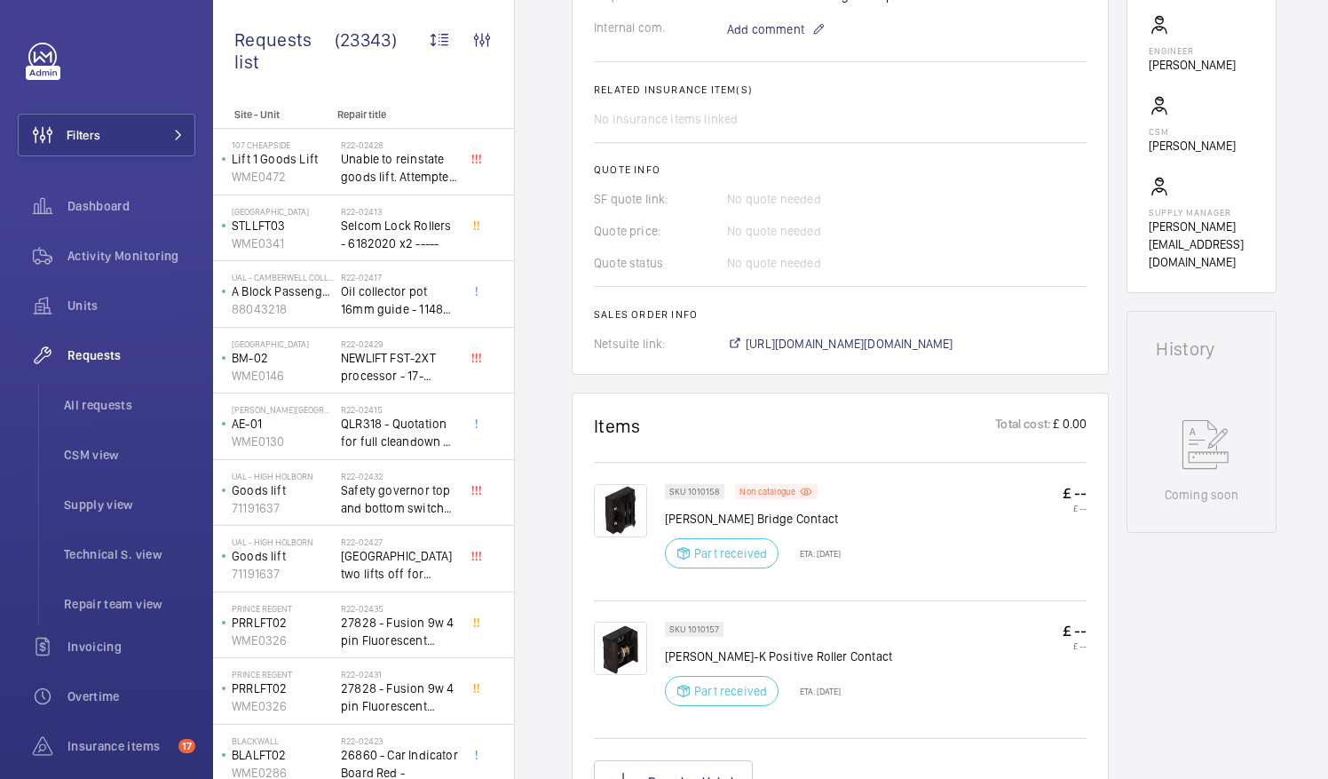
drag, startPoint x: 832, startPoint y: 522, endPoint x: 810, endPoint y: 519, distance: 22.4
copy p "Kronenberg RZ Bridge Contact"
drag, startPoint x: 665, startPoint y: 652, endPoint x: 886, endPoint y: 648, distance: 221.1
click at [886, 648] on div "SKU 1010157 Kronenberg RZ-K Positive Roller Contact Part received ETA: 4 Sept 2…" at bounding box center [876, 669] width 422 height 95
drag, startPoint x: 886, startPoint y: 648, endPoint x: 865, endPoint y: 655, distance: 22.5
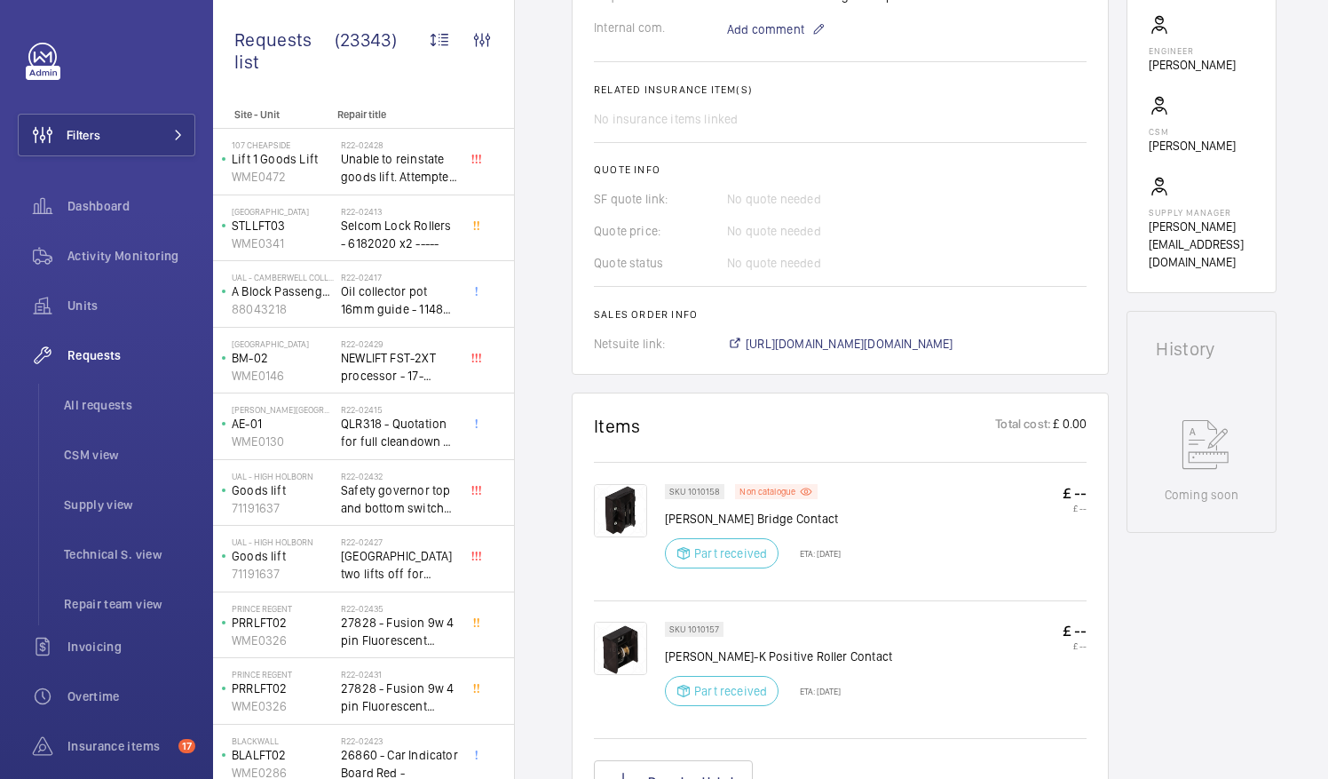
copy p "Kronenberg RZ-K Positive Roller Contact"
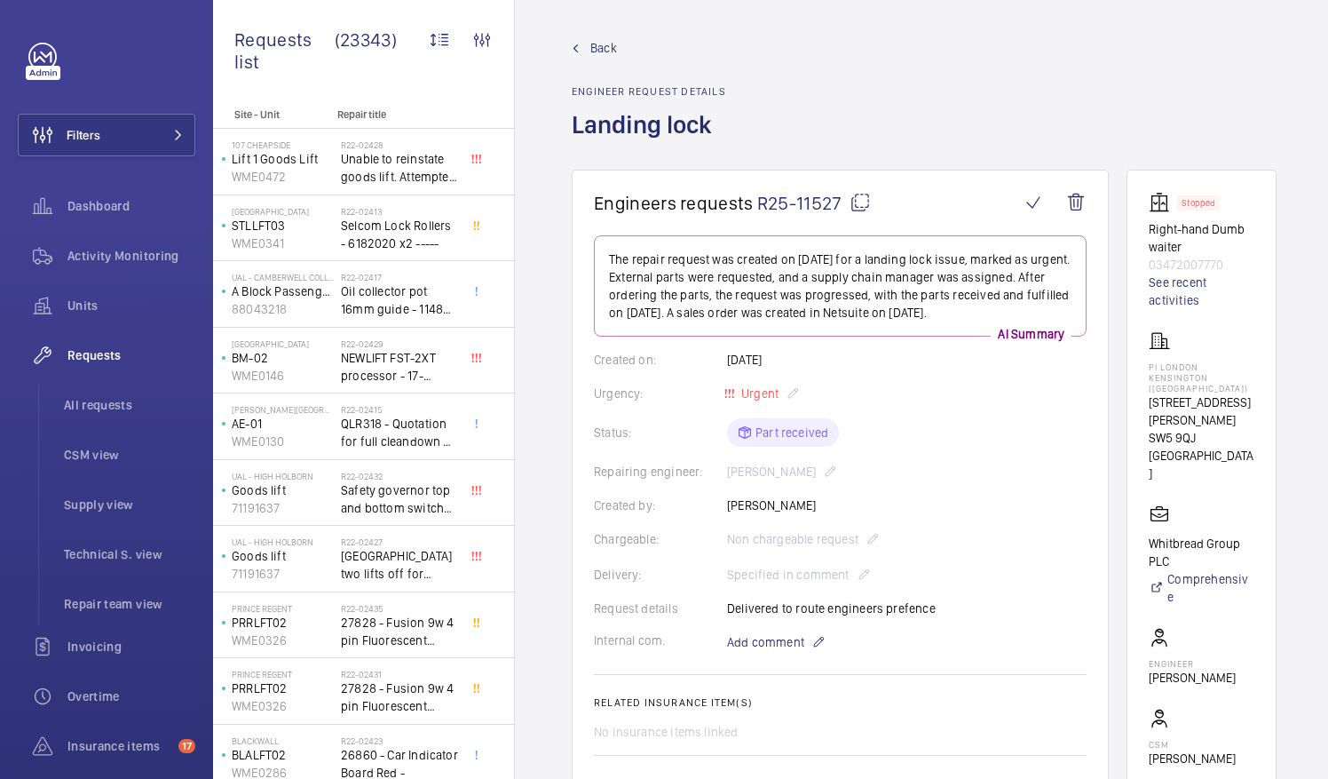
scroll to position [0, 0]
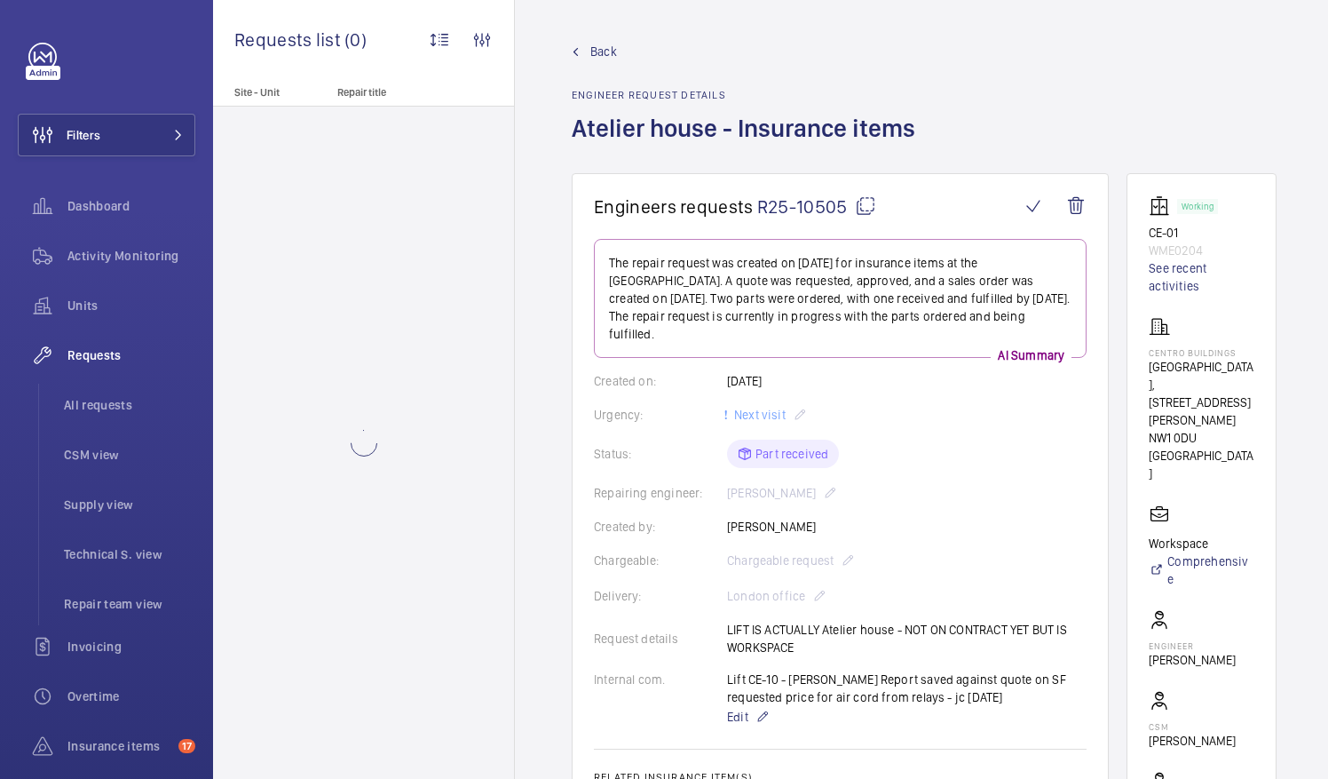
click at [867, 208] on mat-icon at bounding box center [865, 205] width 21 height 21
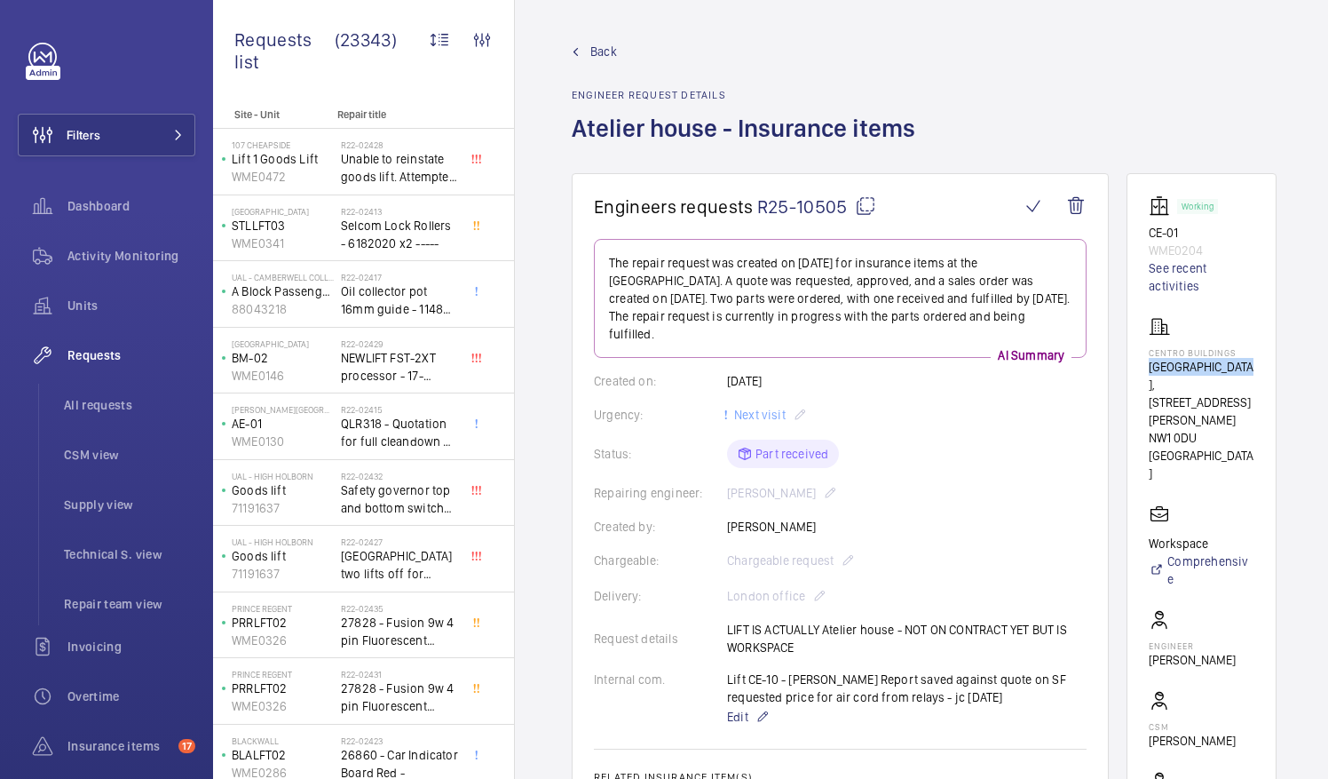
drag, startPoint x: 1171, startPoint y: 361, endPoint x: 1256, endPoint y: 369, distance: 84.8
click at [1255, 369] on p "[GEOGRAPHIC_DATA], [STREET_ADDRESS][PERSON_NAME]" at bounding box center [1202, 393] width 106 height 71
drag, startPoint x: 1256, startPoint y: 369, endPoint x: 1240, endPoint y: 368, distance: 16.1
copy p "Centro Buildings"
click at [870, 208] on mat-icon at bounding box center [865, 205] width 21 height 21
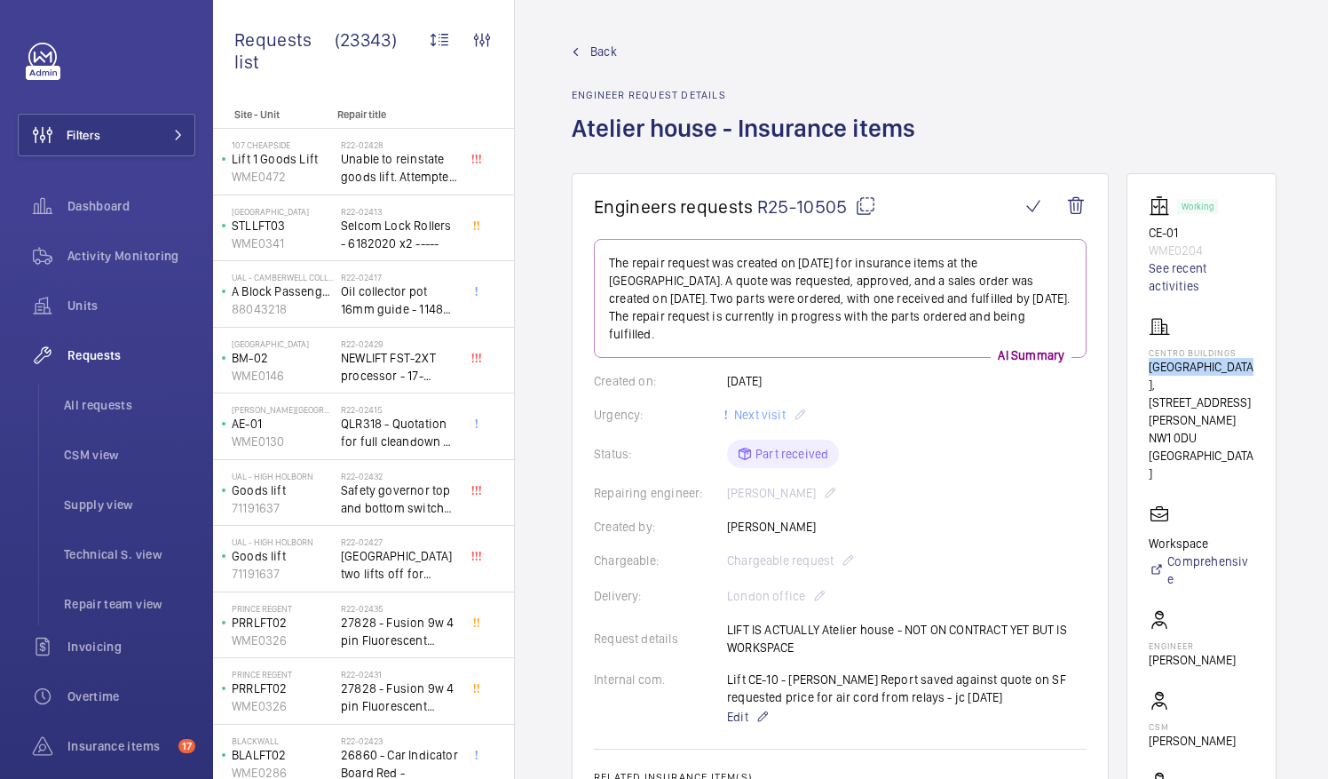
copy p "Centro Buildings"
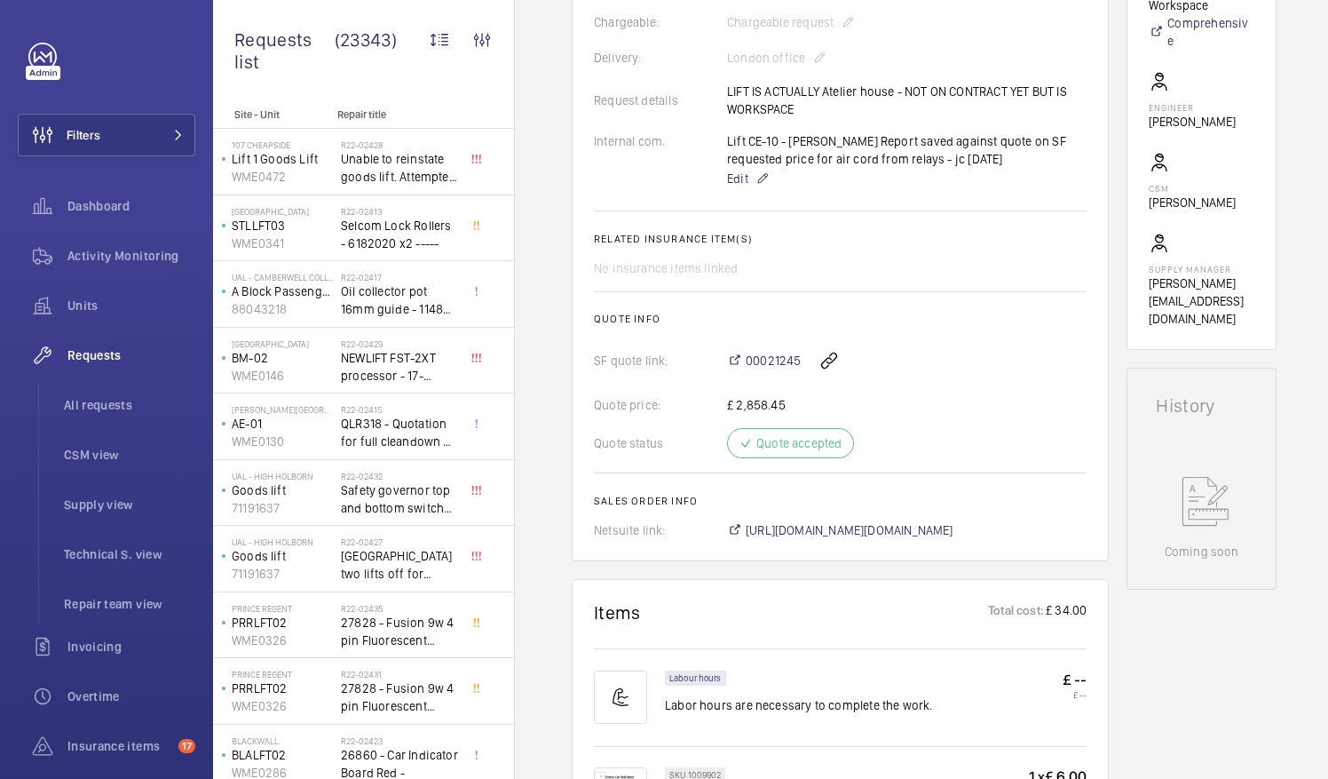
scroll to position [869, 0]
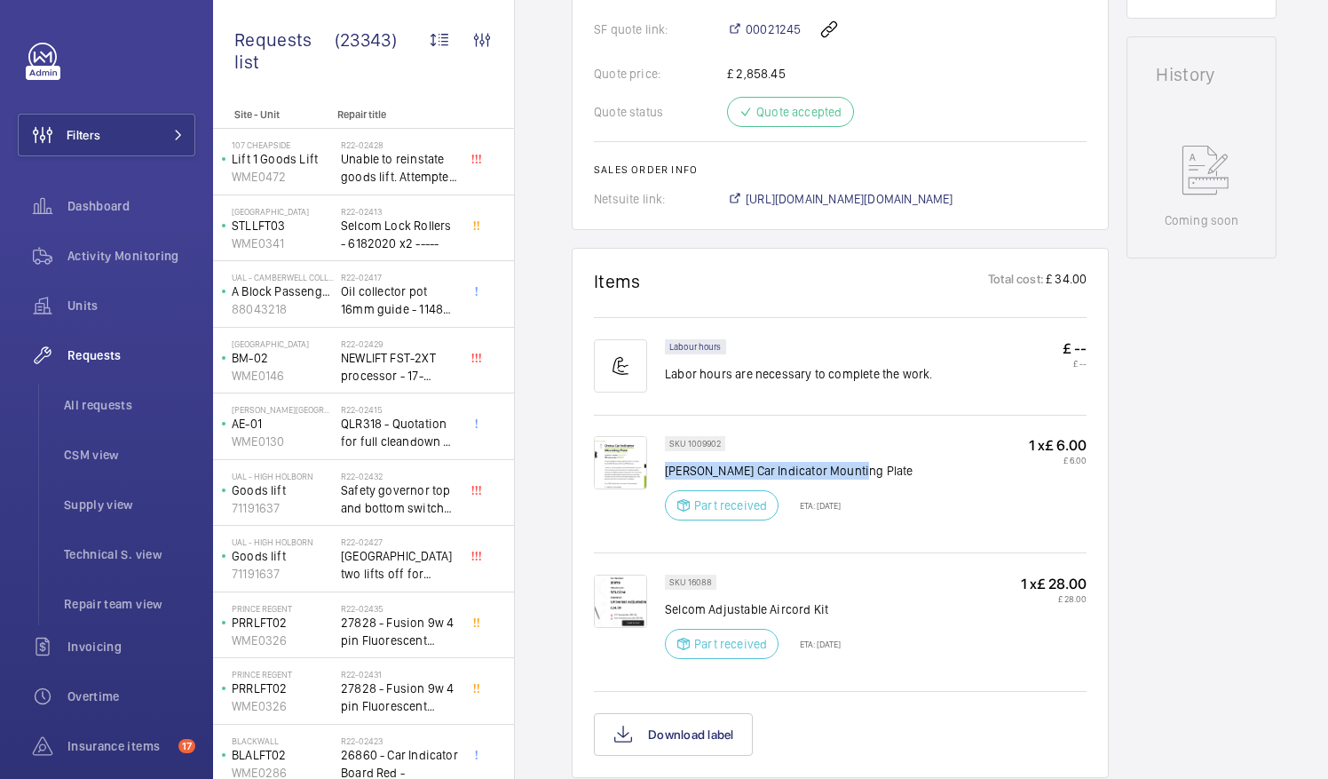
drag, startPoint x: 666, startPoint y: 450, endPoint x: 863, endPoint y: 443, distance: 197.3
click at [863, 462] on p "[PERSON_NAME] Car Indicator Mounting Plate" at bounding box center [789, 471] width 249 height 18
drag, startPoint x: 863, startPoint y: 443, endPoint x: 843, endPoint y: 456, distance: 23.9
copy p "[PERSON_NAME] Car Indicator Mounting Plate"
